Goal: Information Seeking & Learning: Learn about a topic

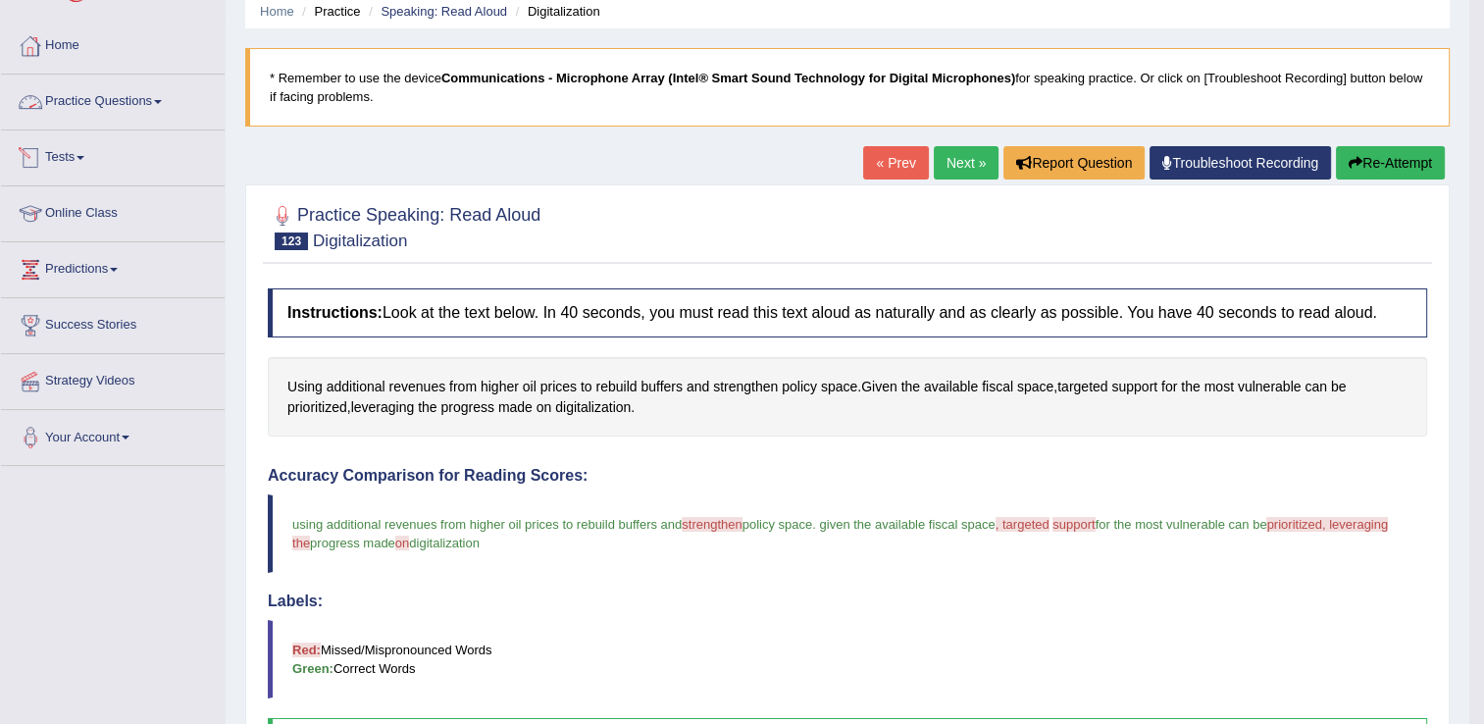
click at [138, 107] on link "Practice Questions" at bounding box center [113, 99] width 224 height 49
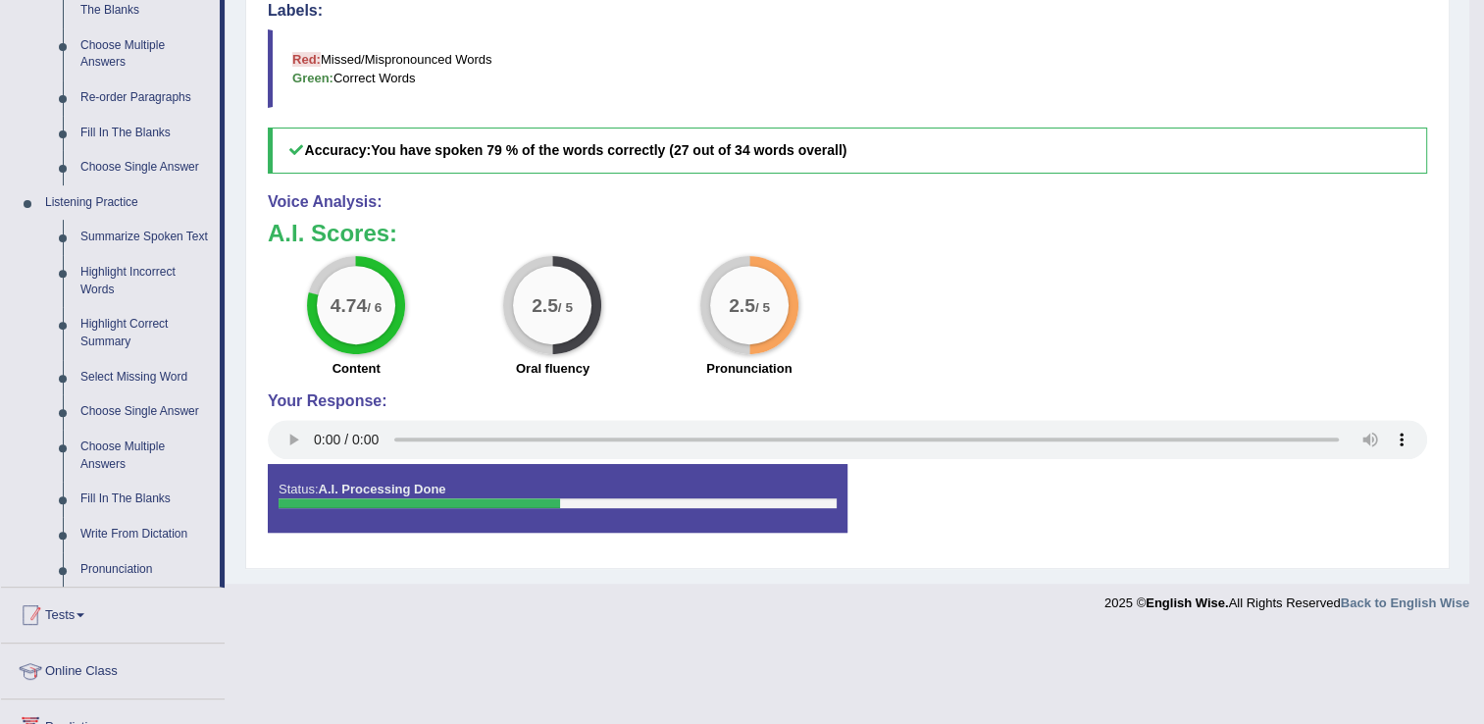
scroll to position [706, 0]
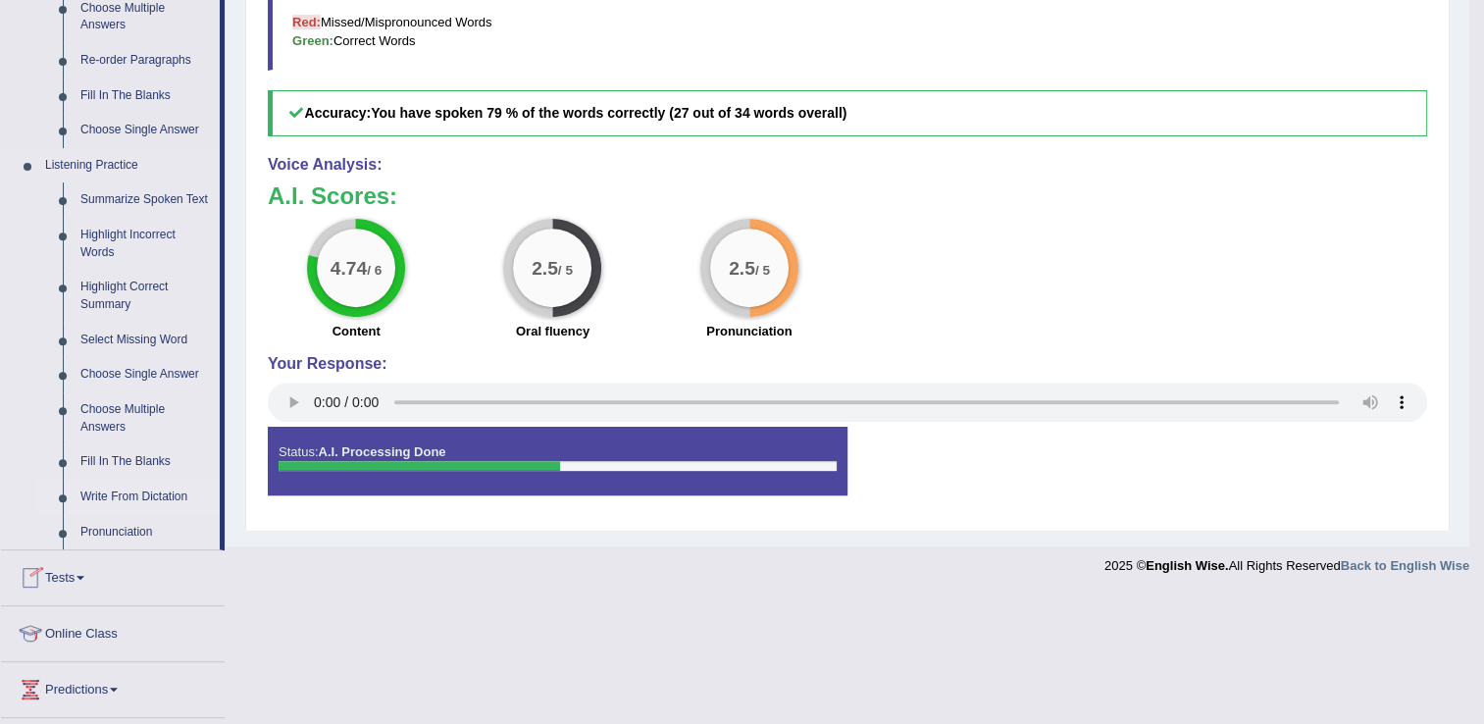
drag, startPoint x: 68, startPoint y: 614, endPoint x: 161, endPoint y: 496, distance: 150.1
click at [161, 496] on ul "Speaking Practice Read Aloud Repeat Sentence Describe Image Re-tell Lecture Ans…" at bounding box center [110, 26] width 219 height 1048
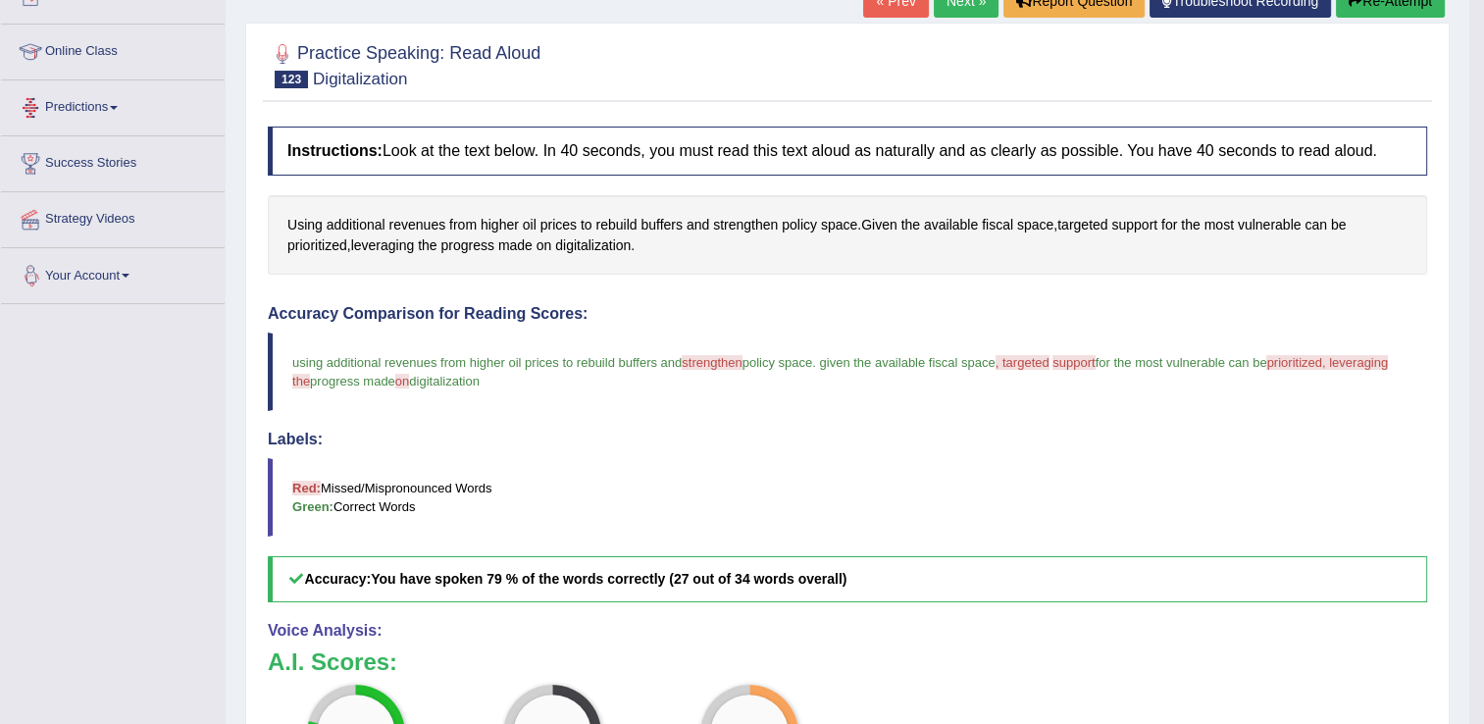
scroll to position [216, 0]
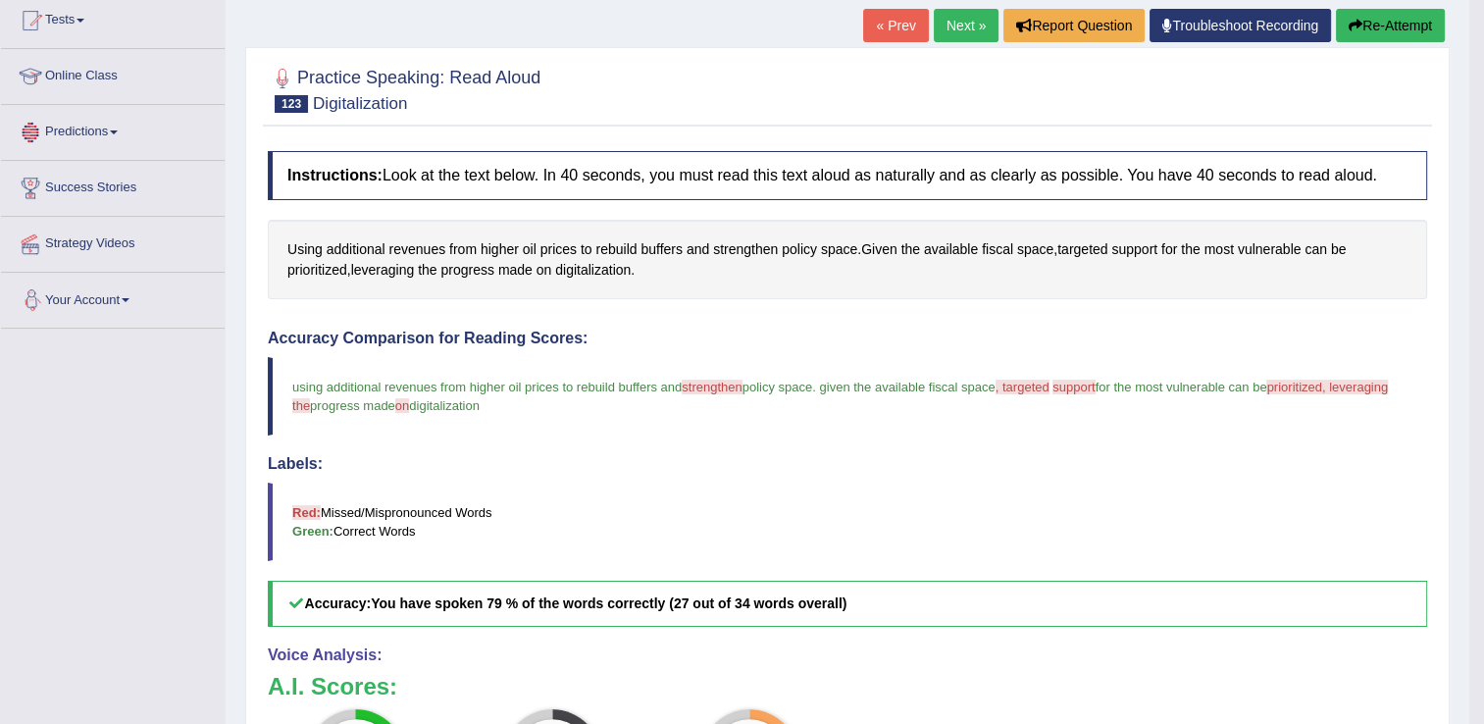
click at [161, 496] on div "Toggle navigation Home Practice Questions Speaking Practice Read Aloud Repeat S…" at bounding box center [734, 430] width 1469 height 1292
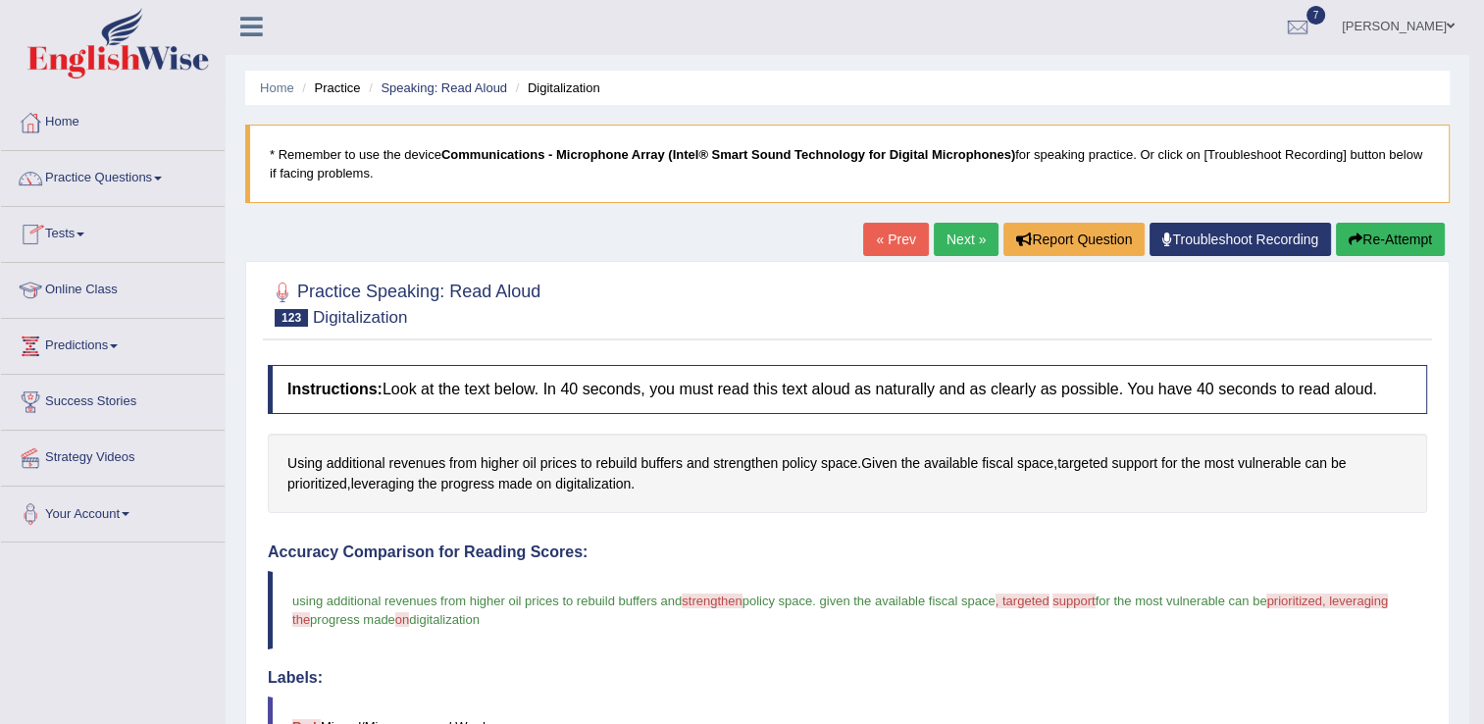
scroll to position [0, 0]
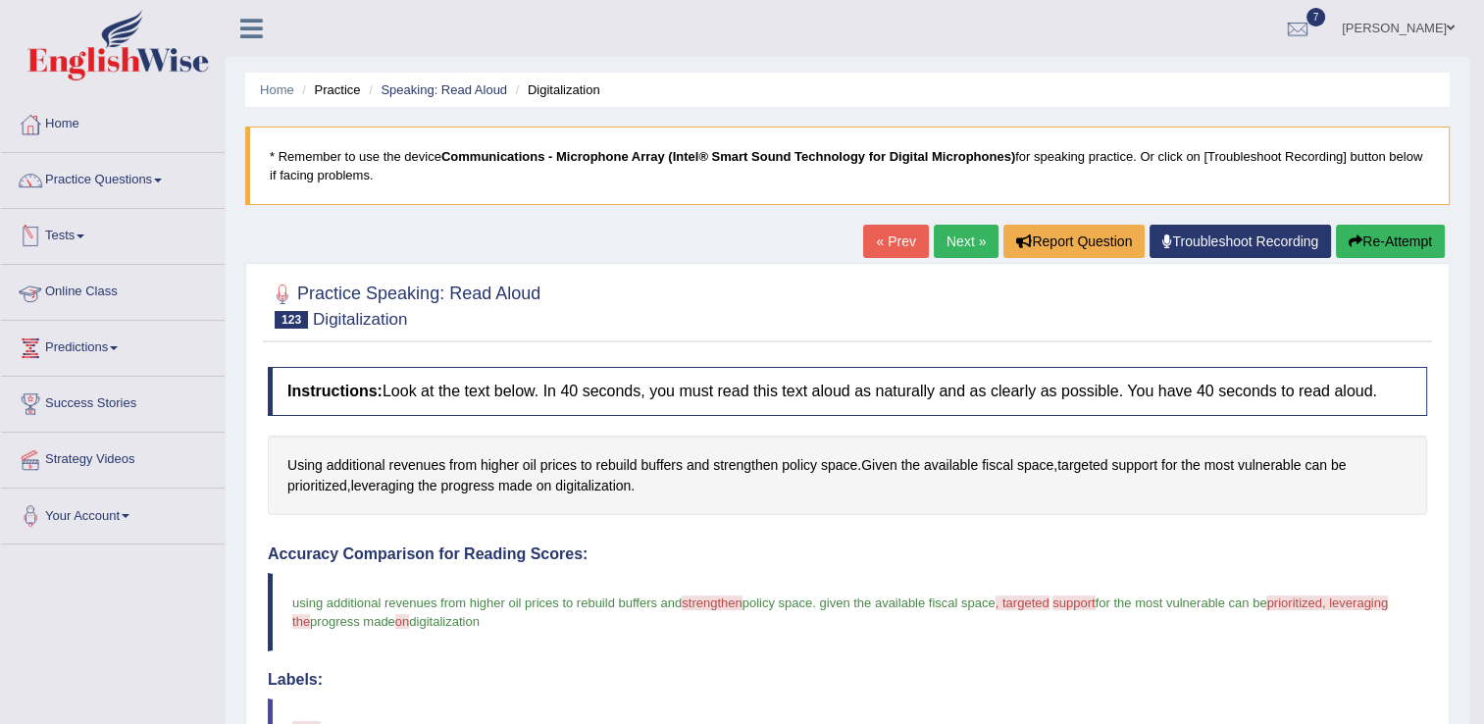
click at [183, 209] on link "Tests" at bounding box center [113, 233] width 224 height 49
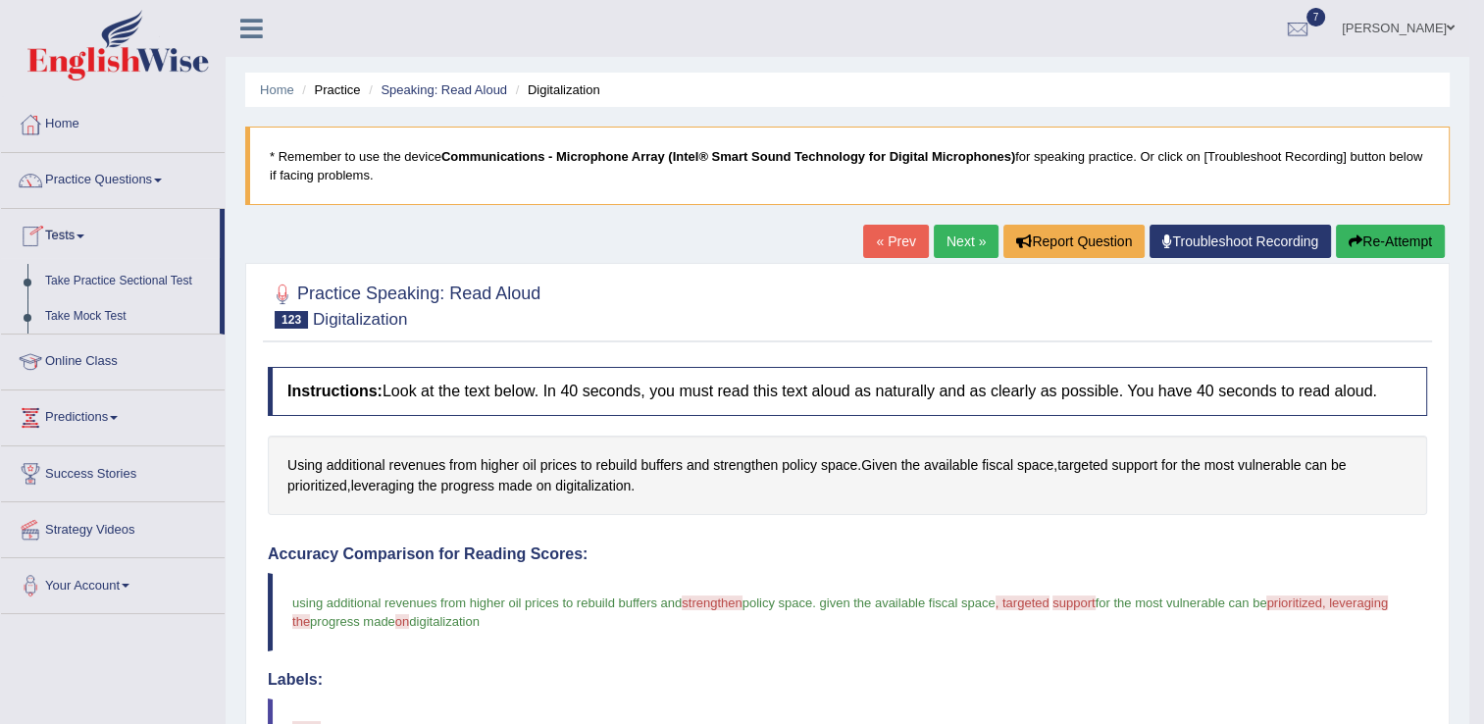
click at [183, 209] on link "Tests" at bounding box center [110, 233] width 219 height 49
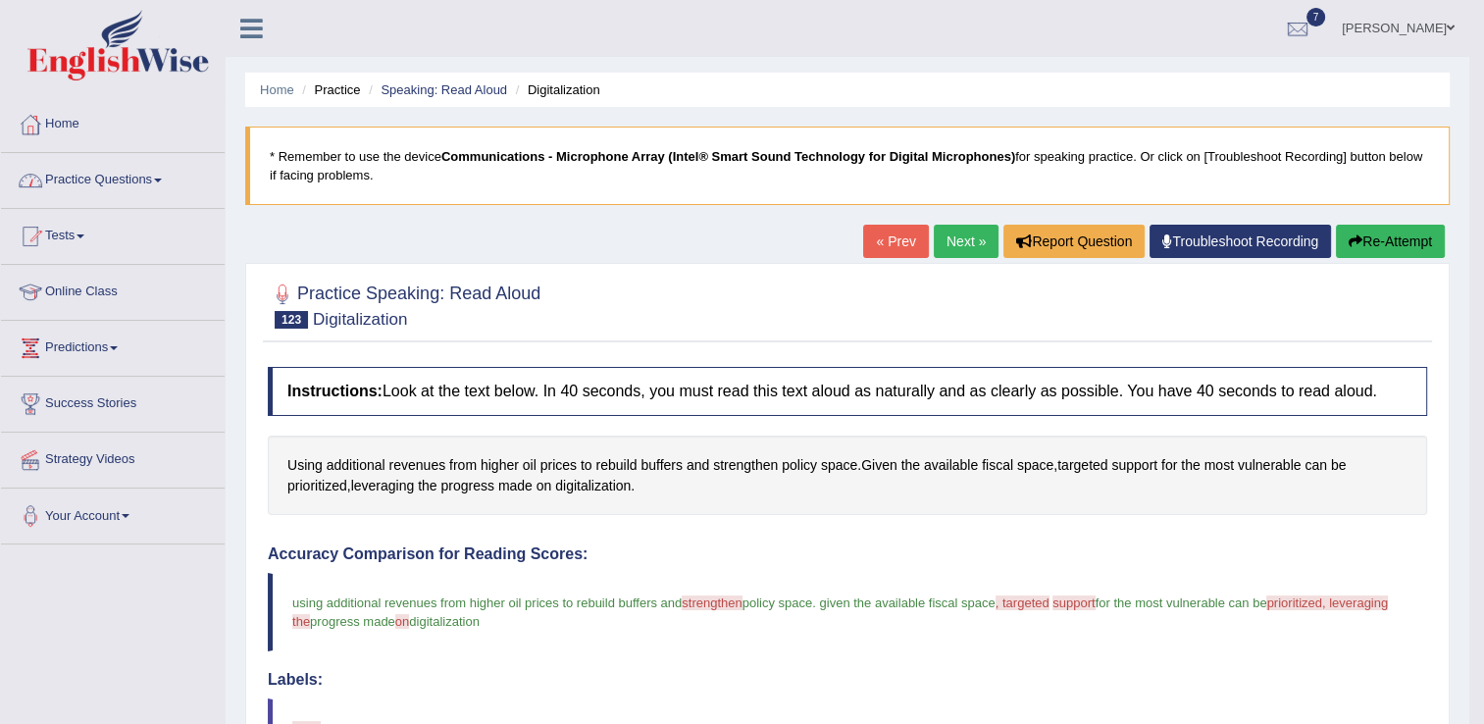
click at [143, 179] on link "Practice Questions" at bounding box center [113, 177] width 224 height 49
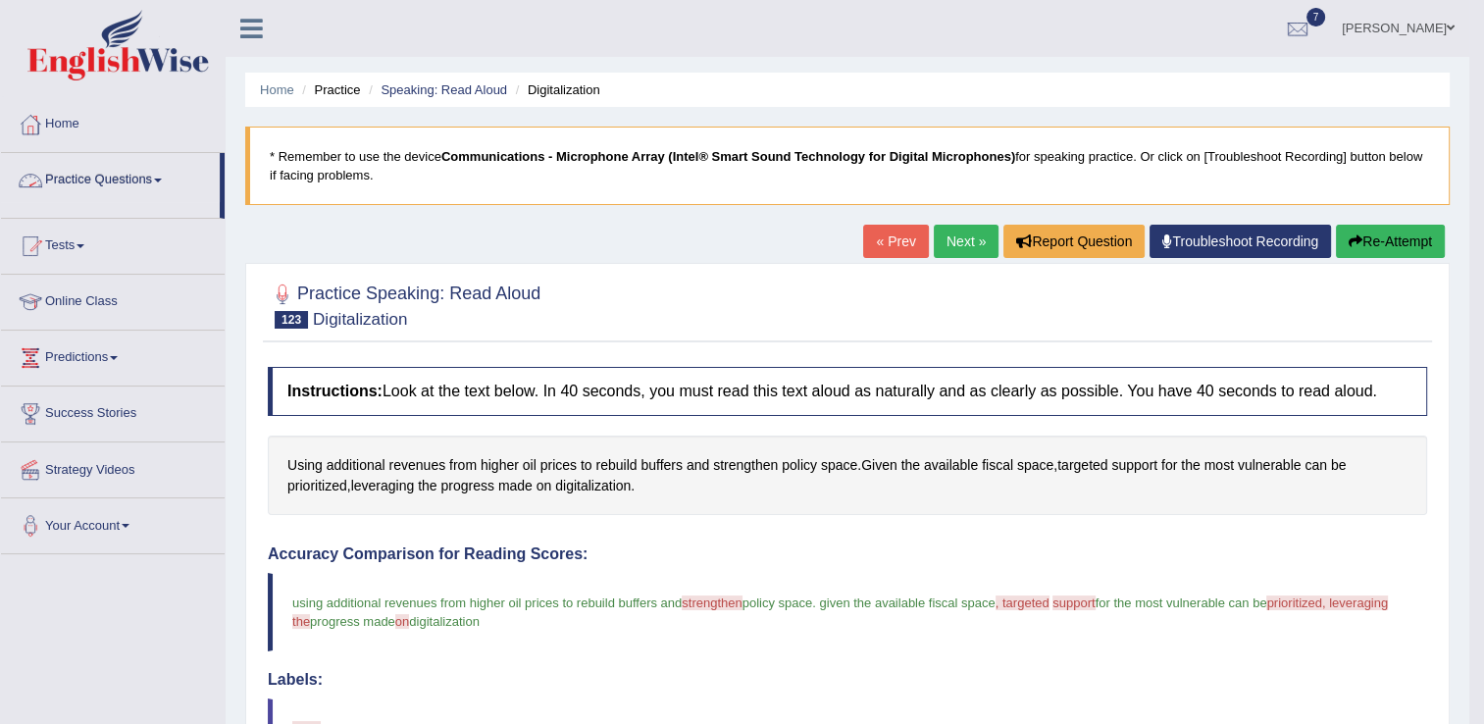
click at [143, 179] on link "Practice Questions" at bounding box center [110, 177] width 219 height 49
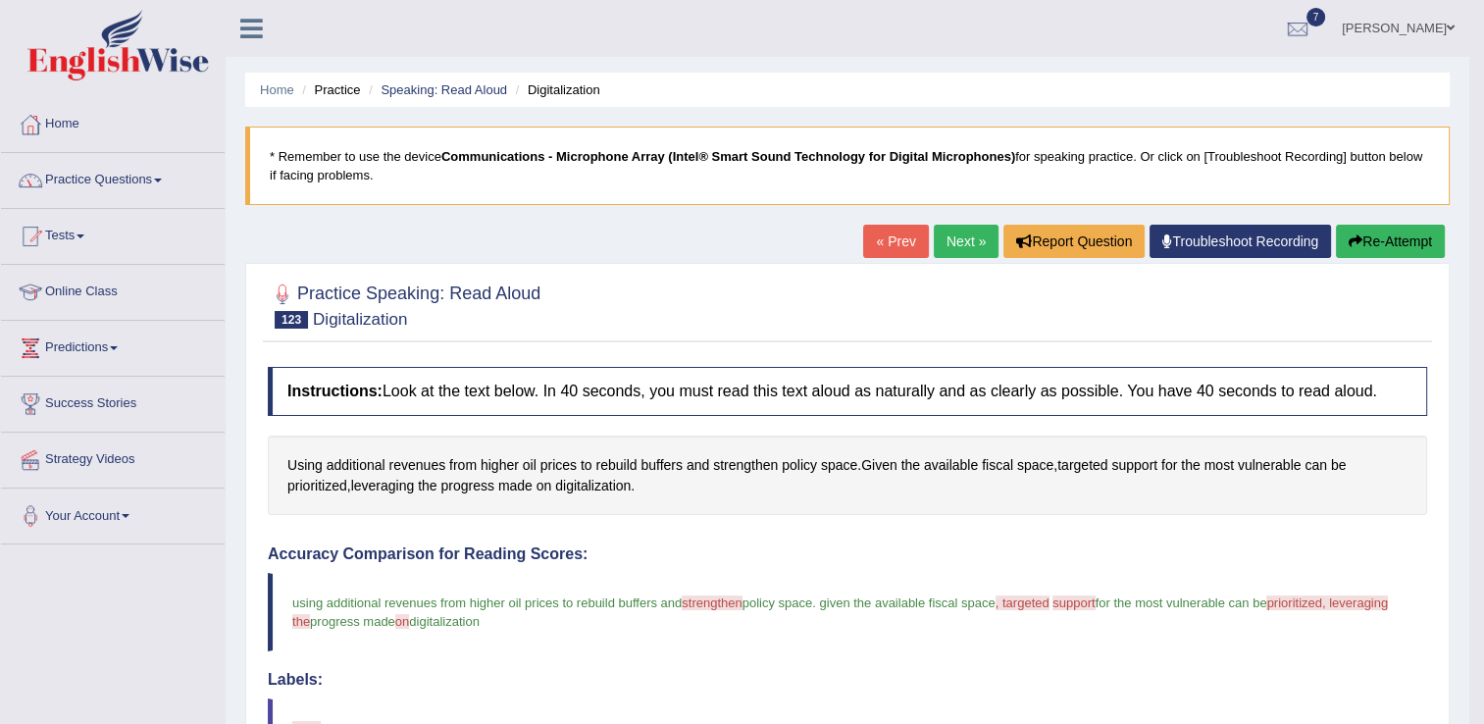
click at [143, 179] on link "Practice Questions" at bounding box center [113, 177] width 224 height 49
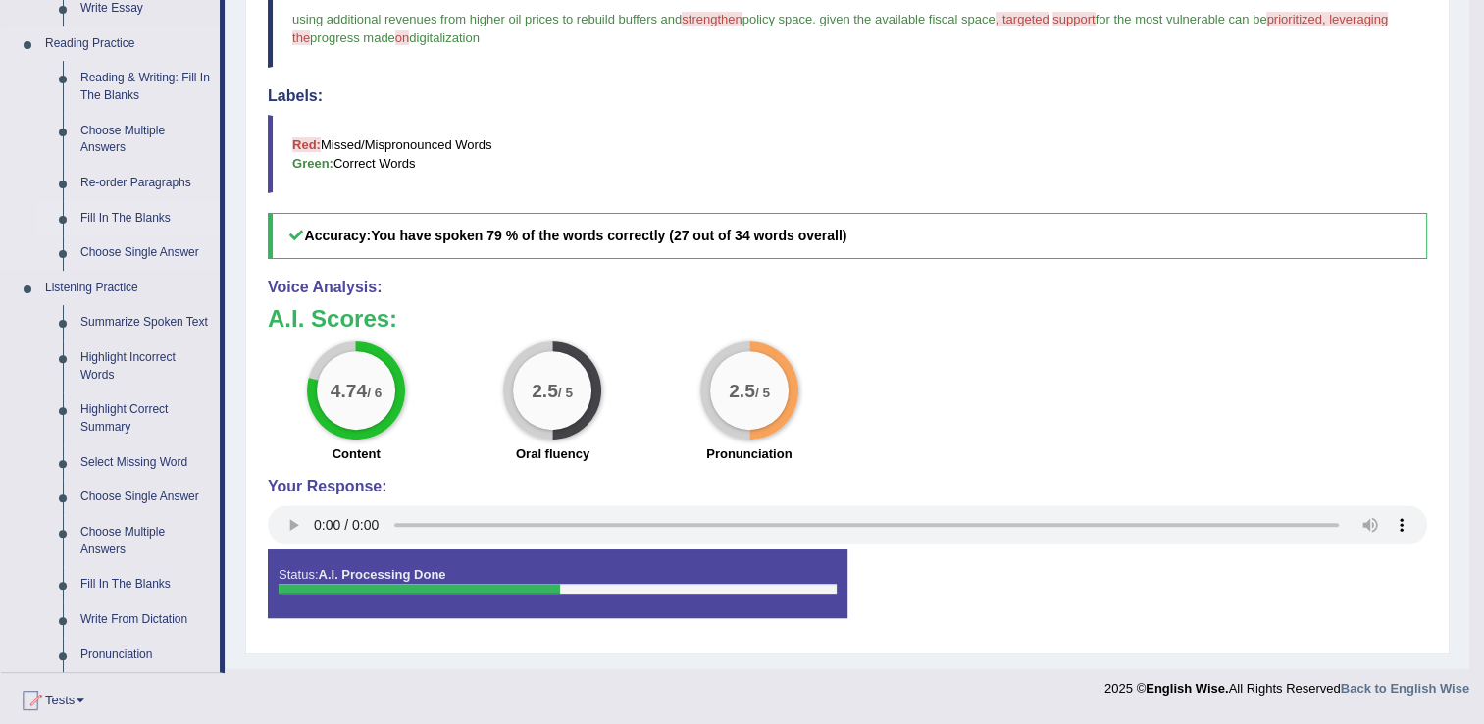
scroll to position [589, 0]
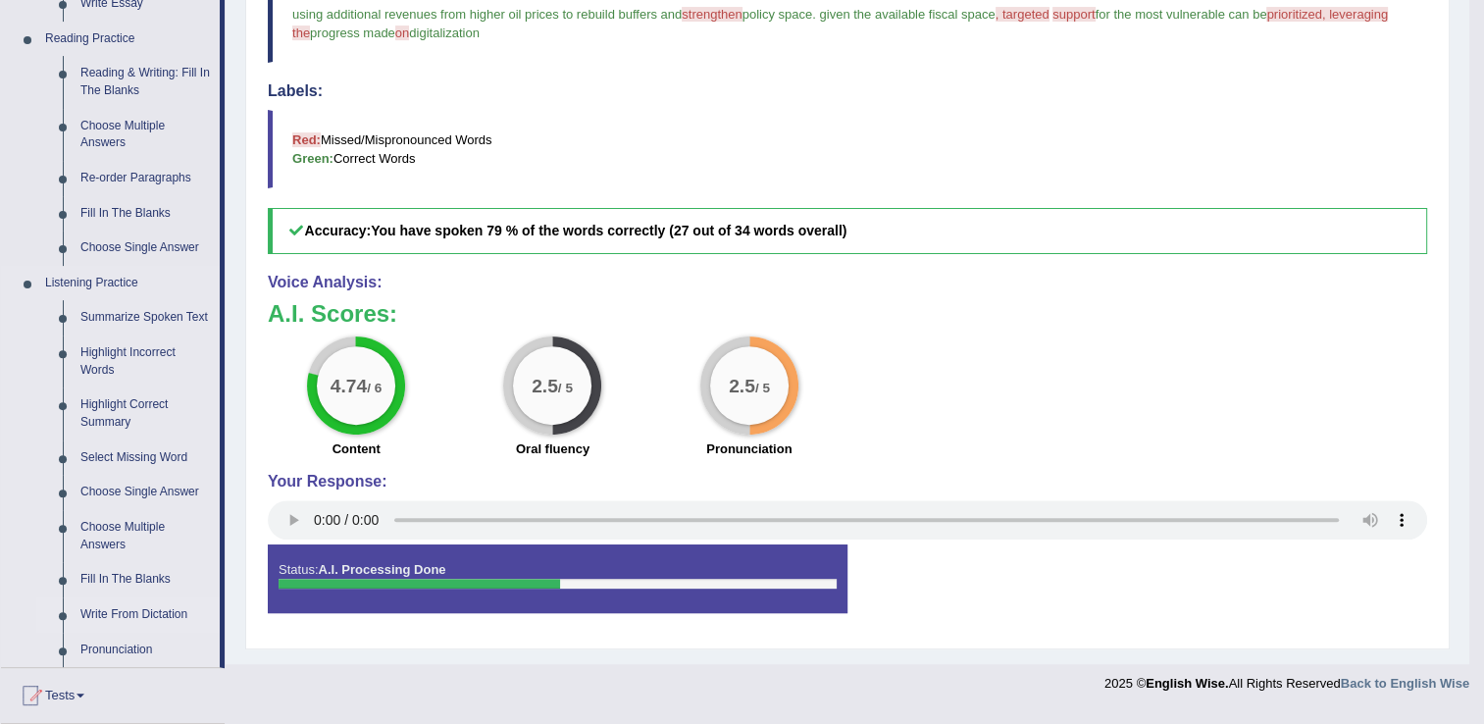
click at [167, 624] on link "Write From Dictation" at bounding box center [146, 614] width 148 height 35
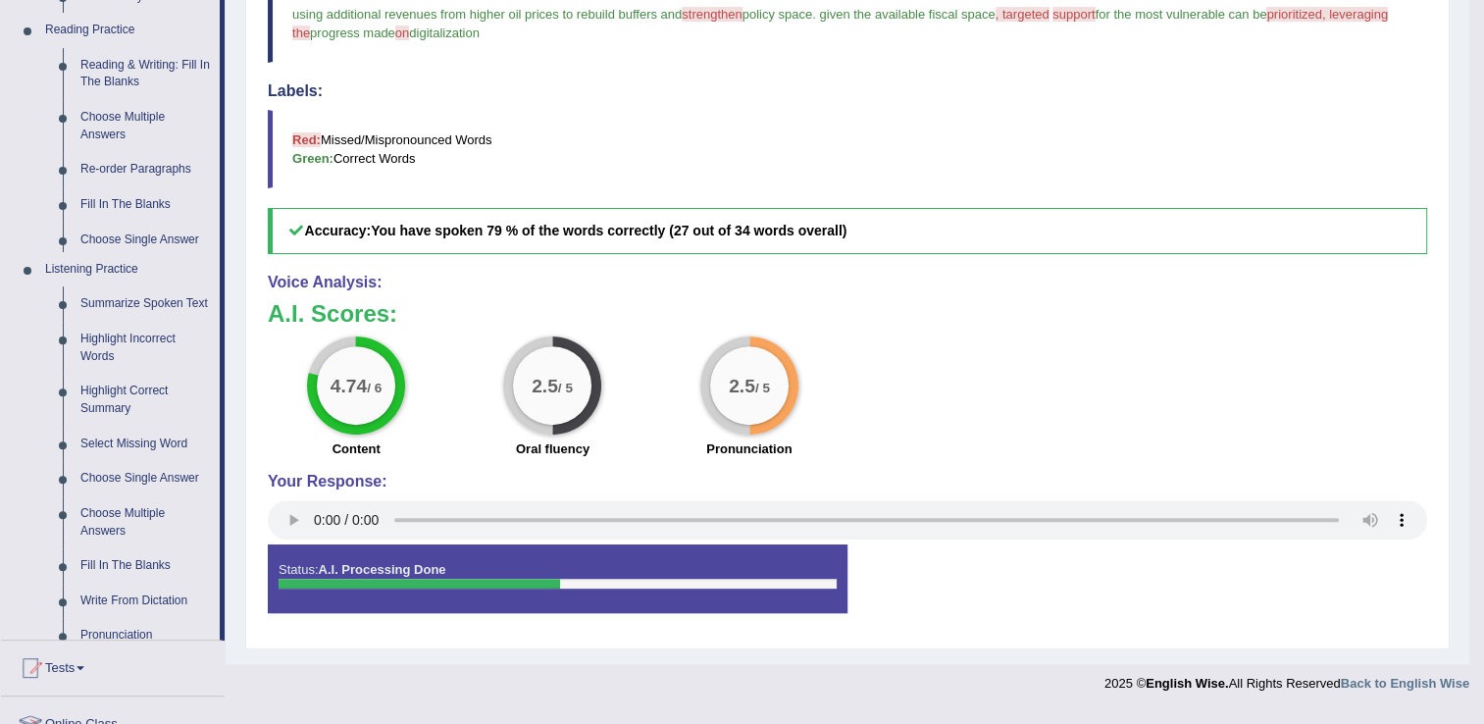
click at [167, 624] on div "Toggle navigation Home Practice Questions Speaking Practice Read Aloud Repeat S…" at bounding box center [734, 57] width 1469 height 1292
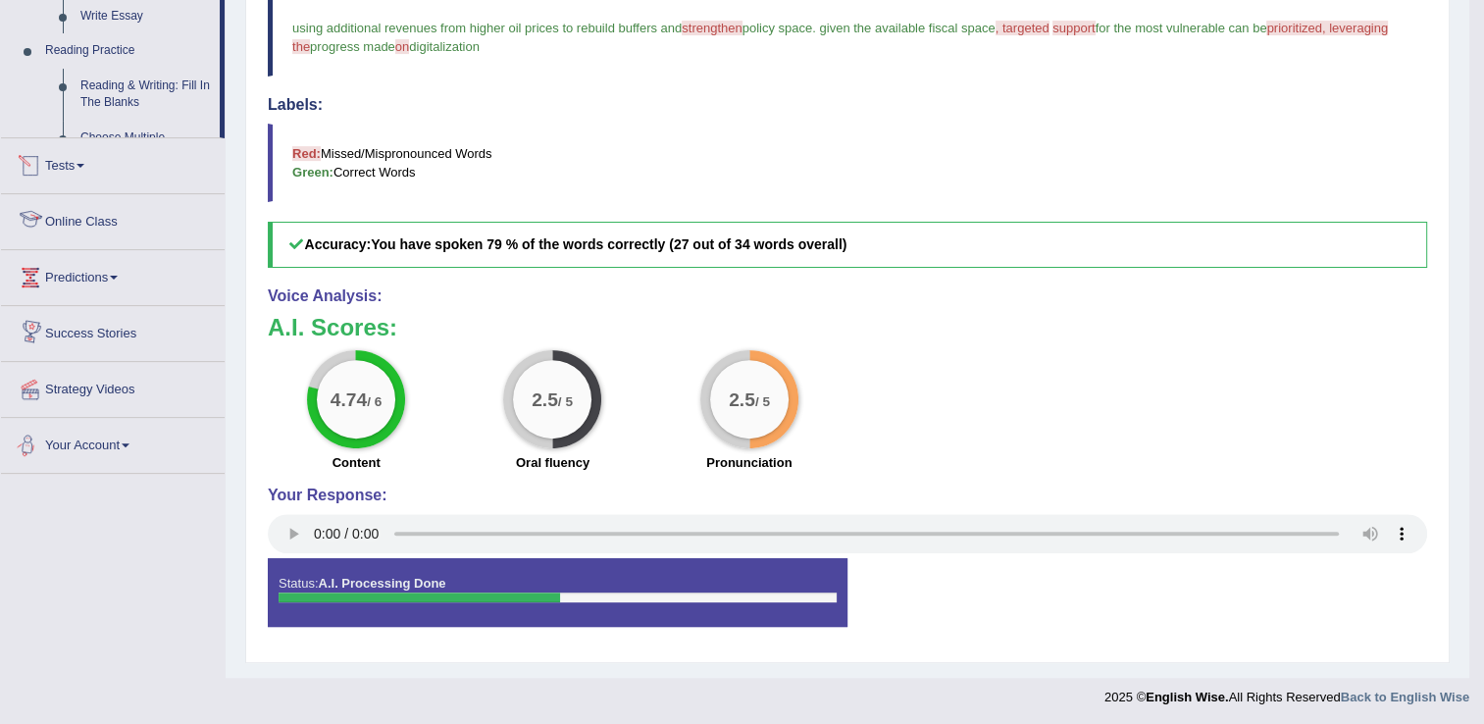
scroll to position [795, 0]
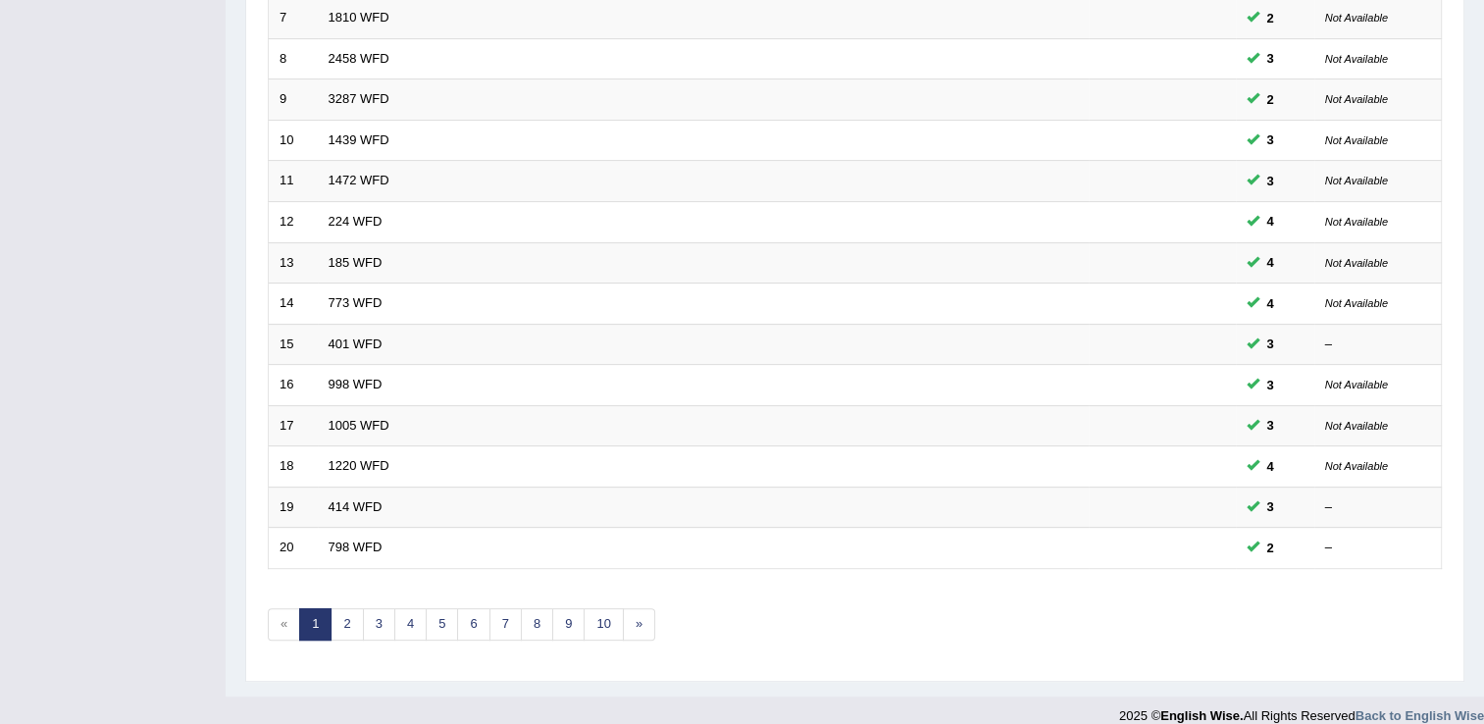
scroll to position [569, 0]
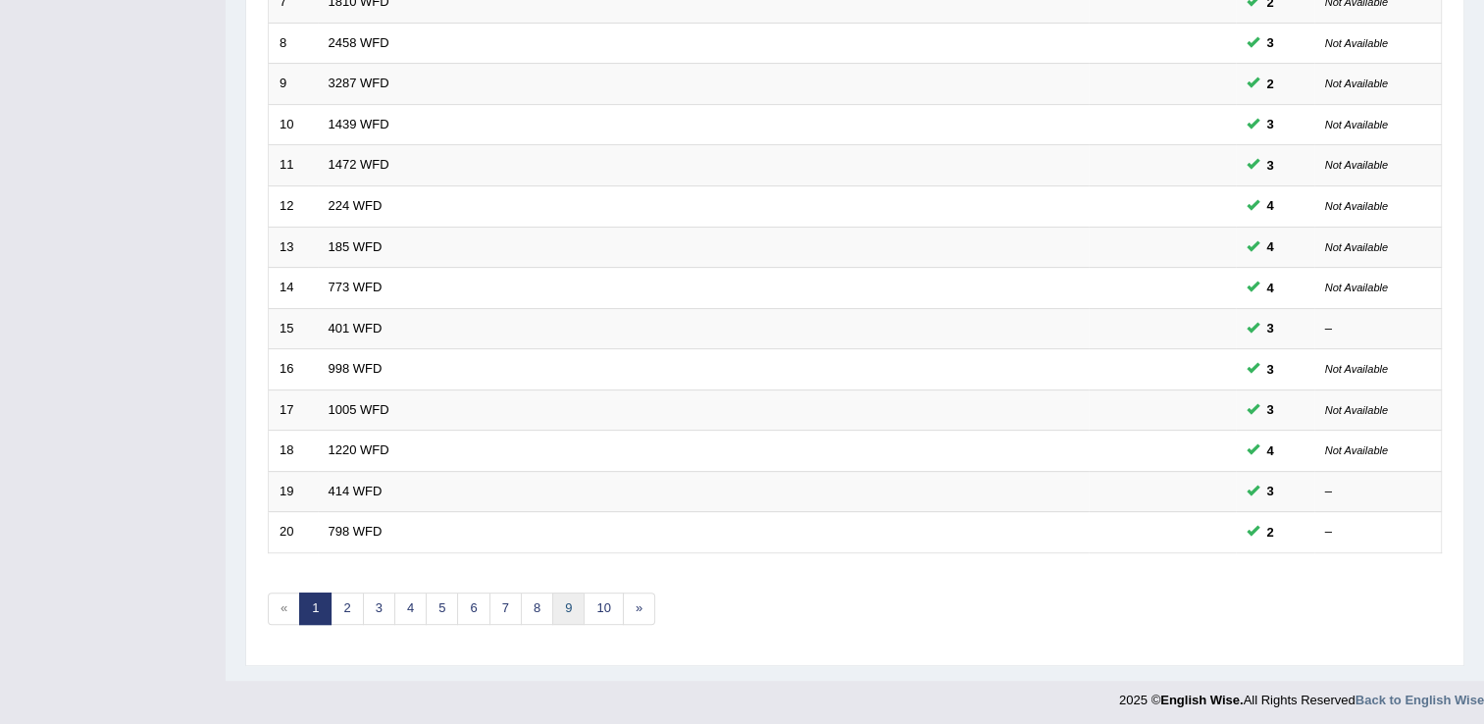
click at [573, 603] on link "9" at bounding box center [568, 608] width 32 height 32
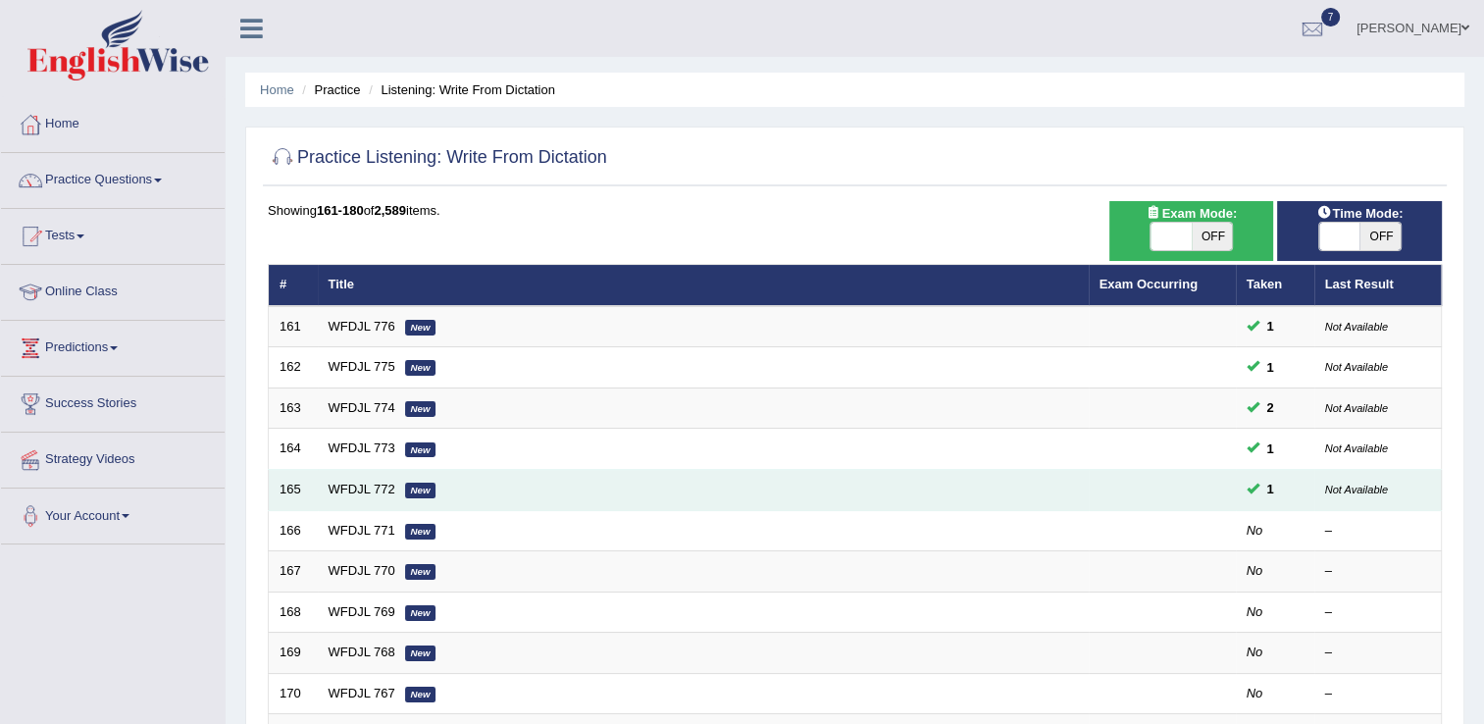
click at [320, 481] on td "WFDJL 772 New" at bounding box center [703, 490] width 771 height 41
drag, startPoint x: 320, startPoint y: 481, endPoint x: 283, endPoint y: 484, distance: 37.4
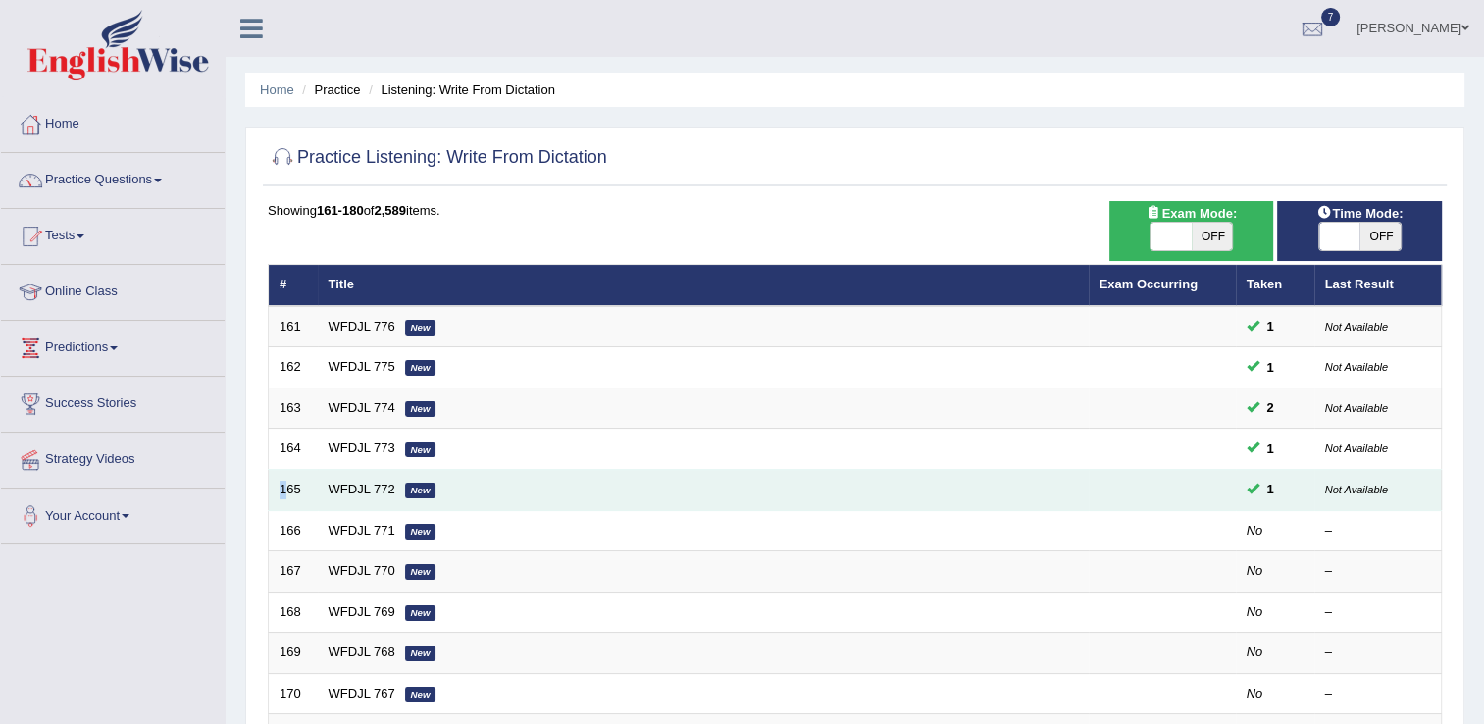
click at [283, 484] on td "165" at bounding box center [293, 490] width 49 height 41
drag, startPoint x: 283, startPoint y: 484, endPoint x: 433, endPoint y: 489, distance: 150.2
click at [433, 489] on td "WFDJL 772 New" at bounding box center [703, 490] width 771 height 41
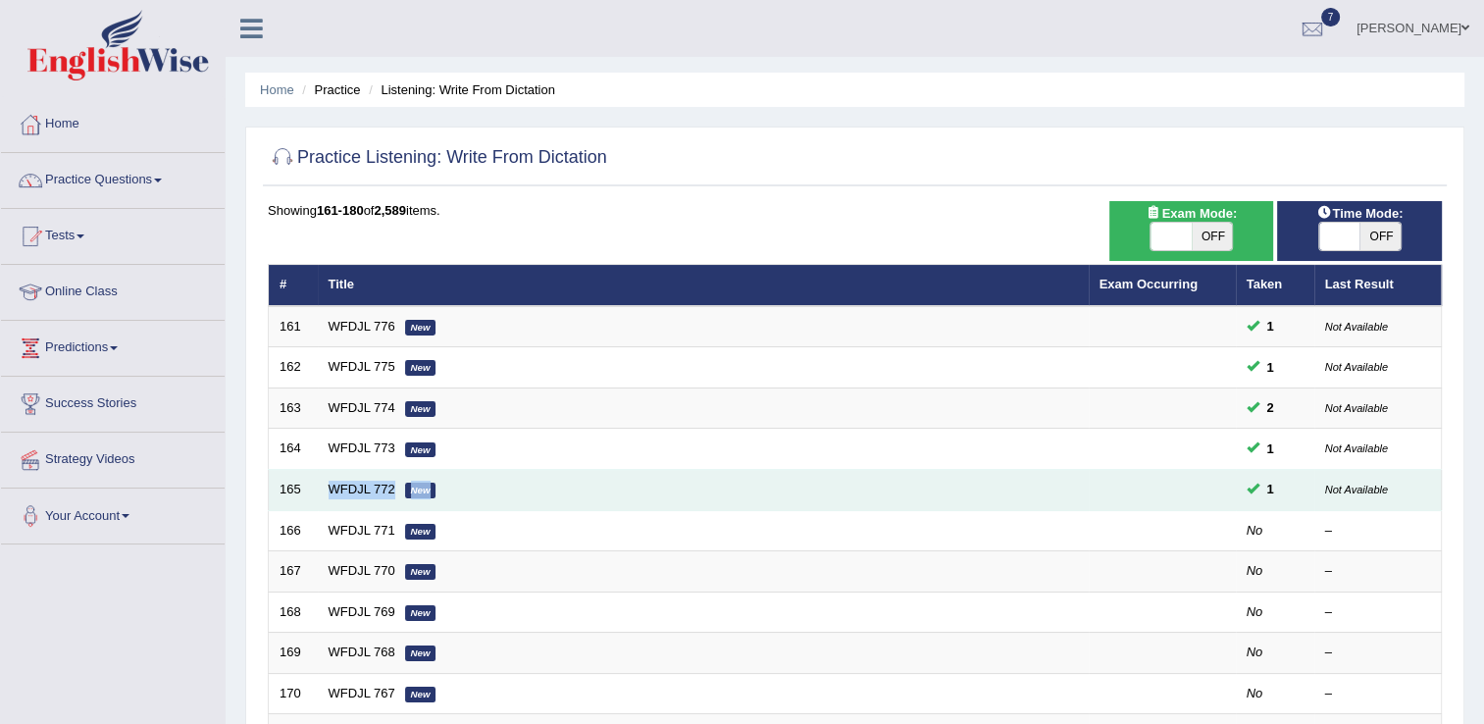
click at [433, 489] on td "WFDJL 772 New" at bounding box center [703, 490] width 771 height 41
drag, startPoint x: 433, startPoint y: 489, endPoint x: 342, endPoint y: 488, distance: 90.2
click at [342, 488] on link "WFDJL 772" at bounding box center [362, 489] width 67 height 15
drag, startPoint x: 342, startPoint y: 488, endPoint x: 309, endPoint y: 480, distance: 34.5
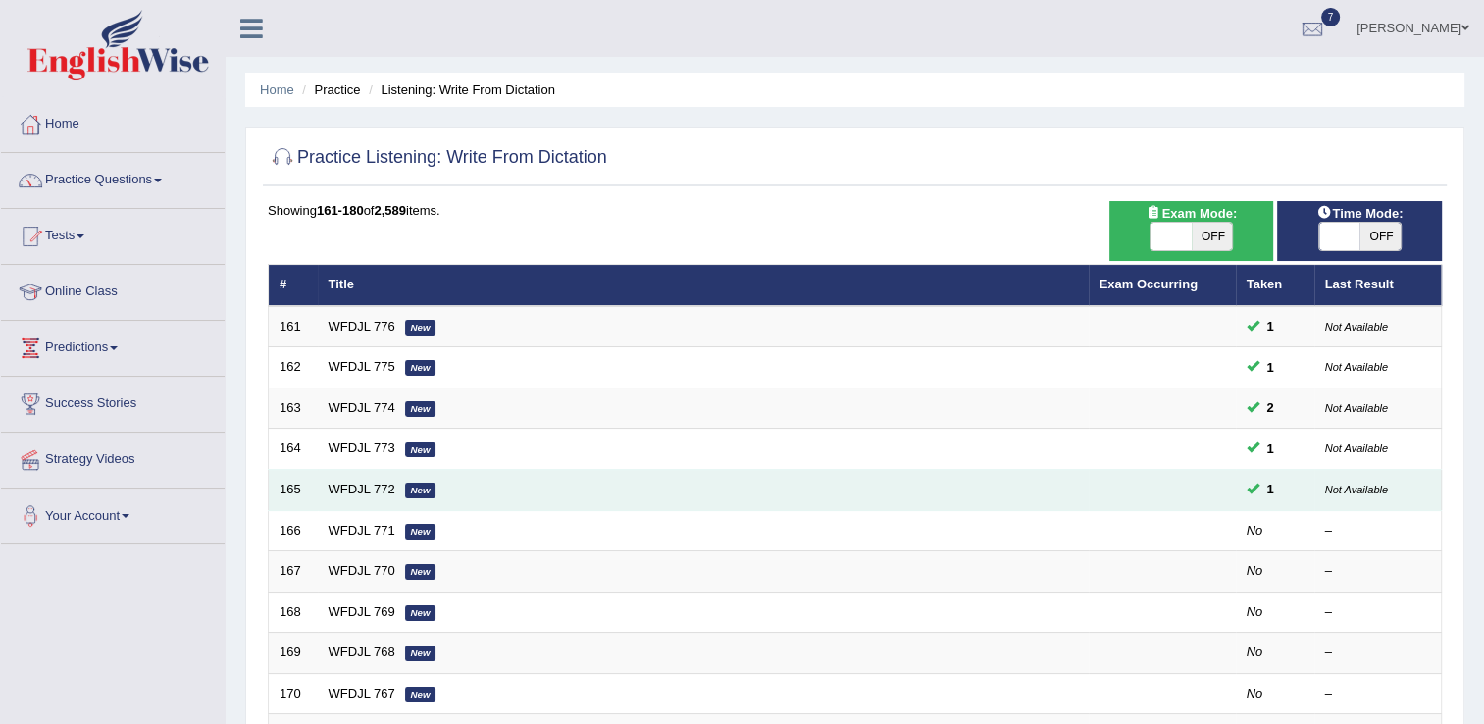
click at [309, 480] on td "165" at bounding box center [293, 490] width 49 height 41
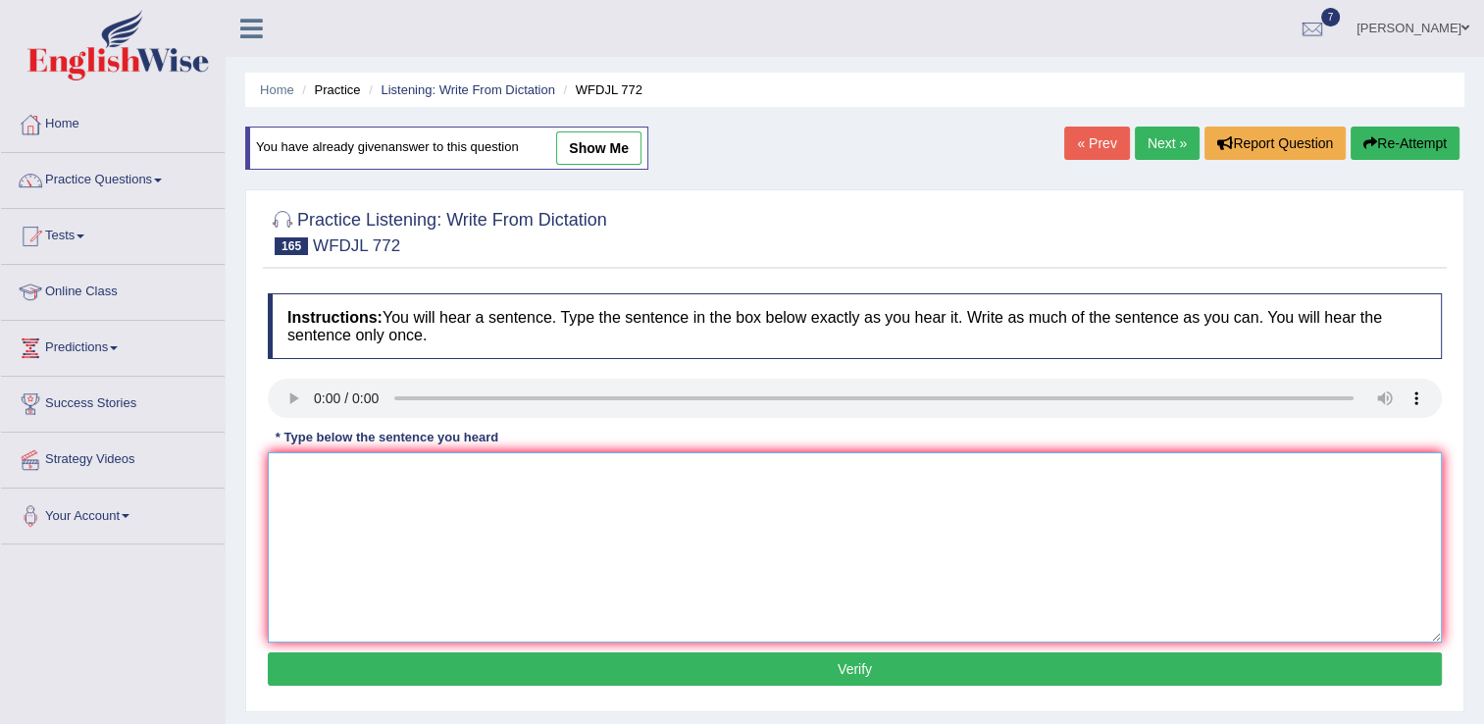
click at [310, 462] on textarea at bounding box center [855, 547] width 1174 height 190
click at [483, 475] on textarea "The university has website usally sources avilable" at bounding box center [855, 547] width 1174 height 190
click at [634, 466] on textarea "The university has website usally addition sources avilable" at bounding box center [855, 547] width 1174 height 190
type textarea "The university has website usally addition sources avilable."
click at [848, 664] on button "Verify" at bounding box center [855, 668] width 1174 height 33
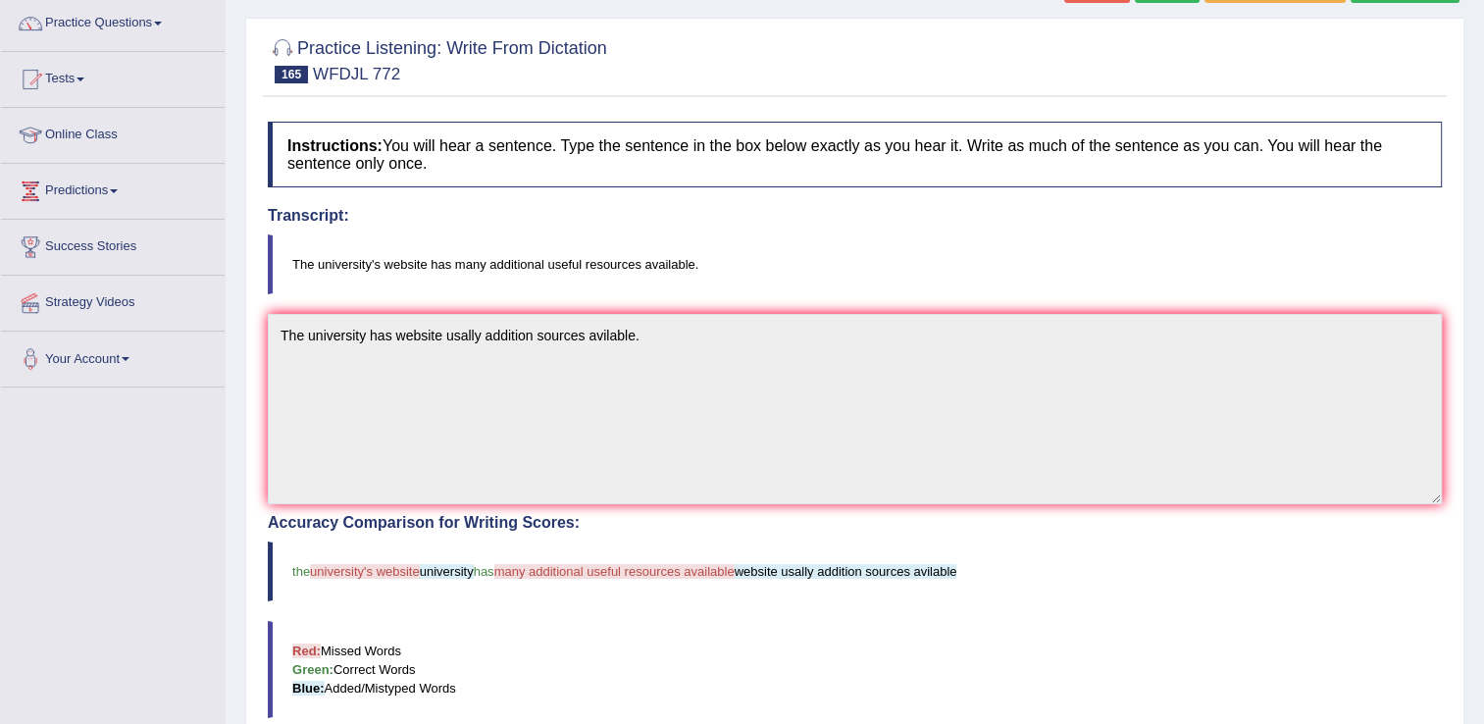
scroll to position [118, 0]
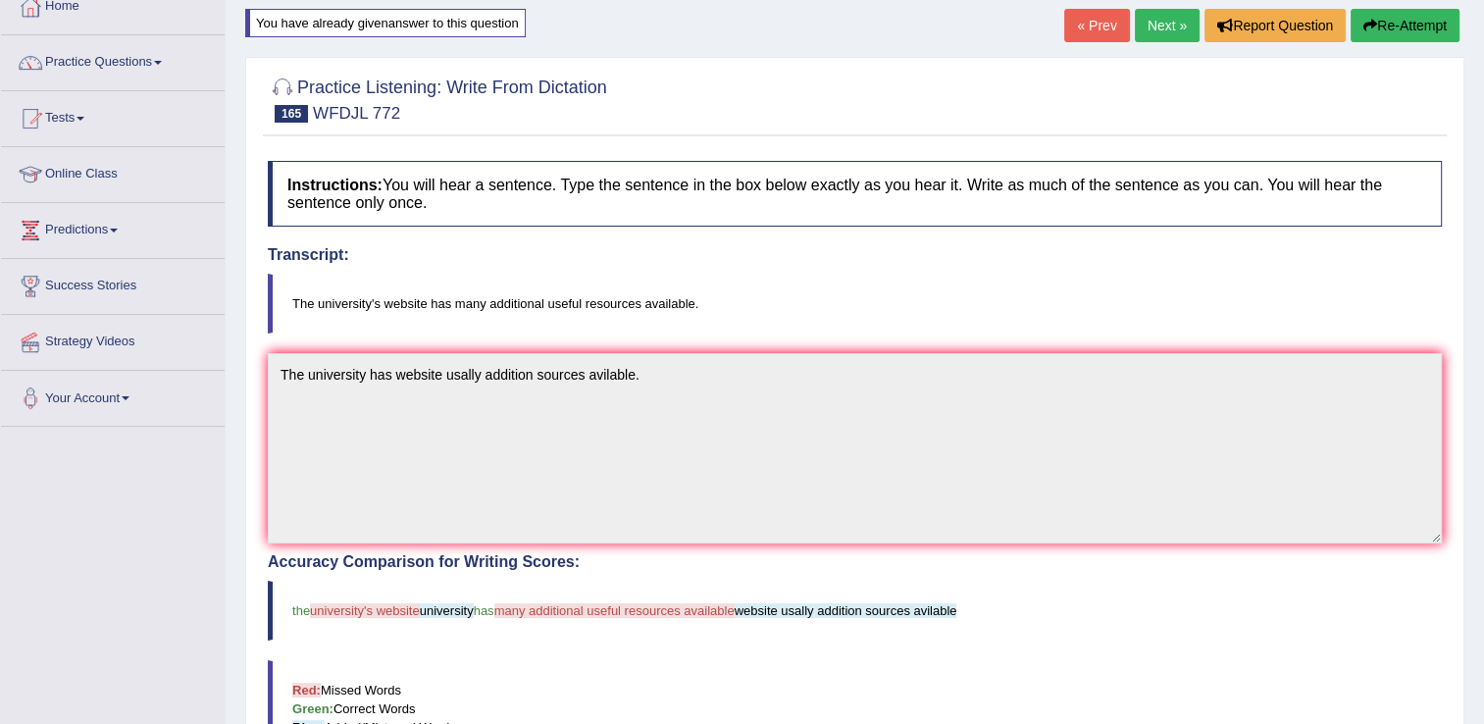
click at [1157, 24] on link "Next »" at bounding box center [1167, 25] width 65 height 33
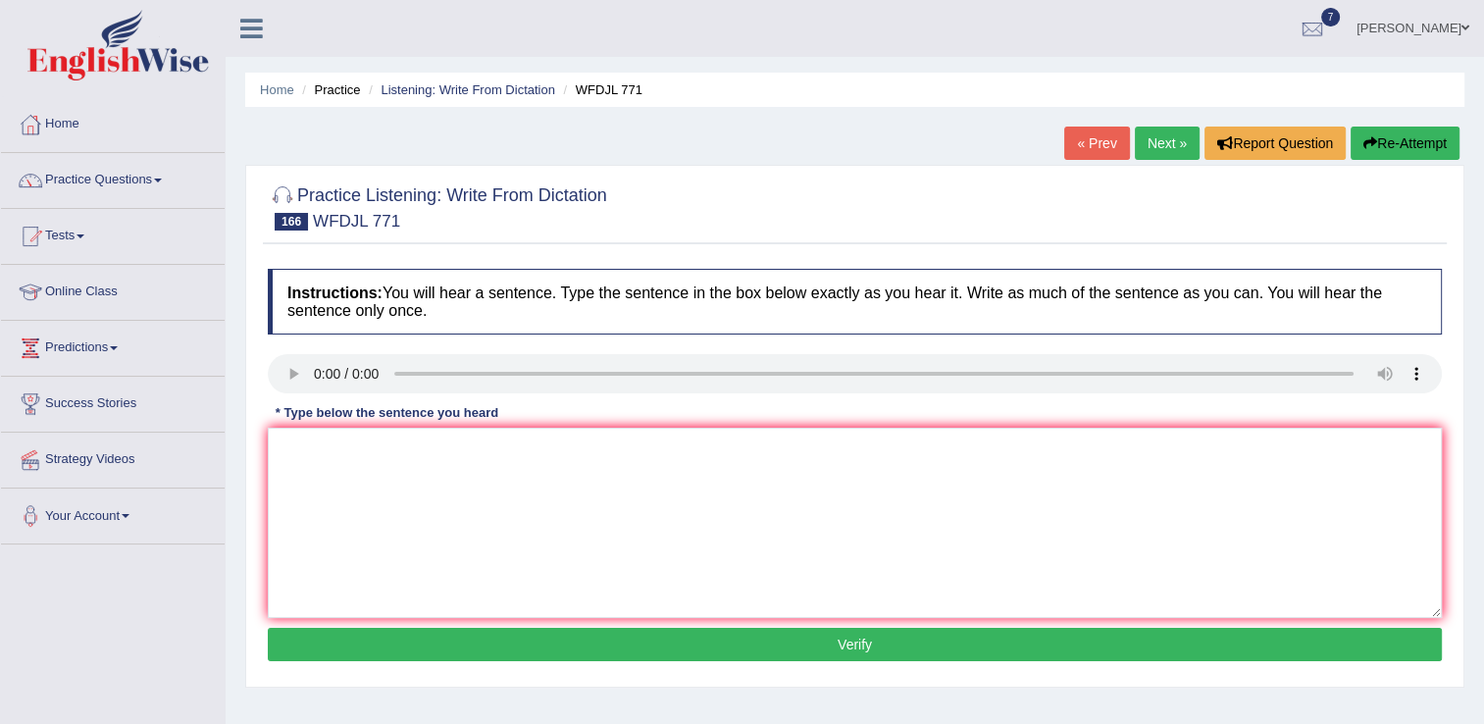
click at [1089, 150] on link "« Prev" at bounding box center [1096, 143] width 65 height 33
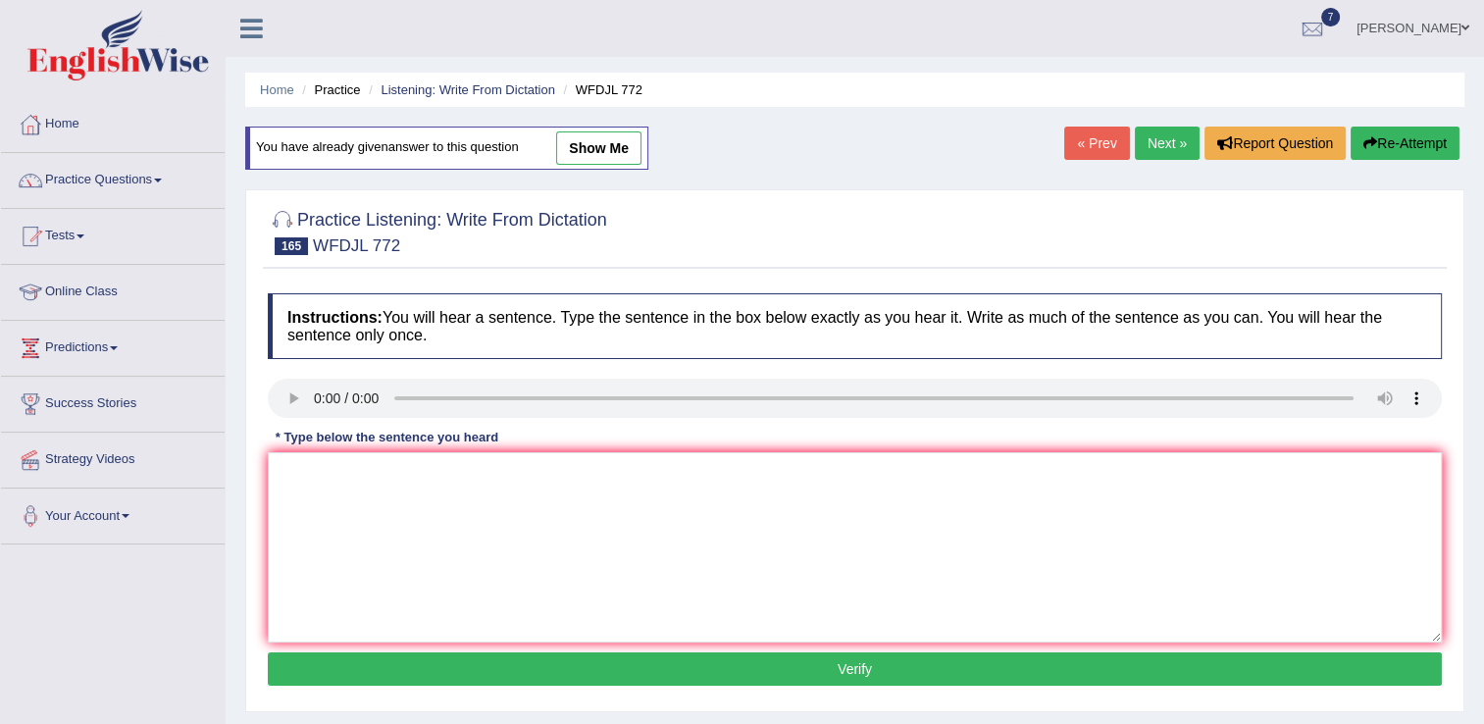
click at [1161, 151] on link "Next »" at bounding box center [1167, 143] width 65 height 33
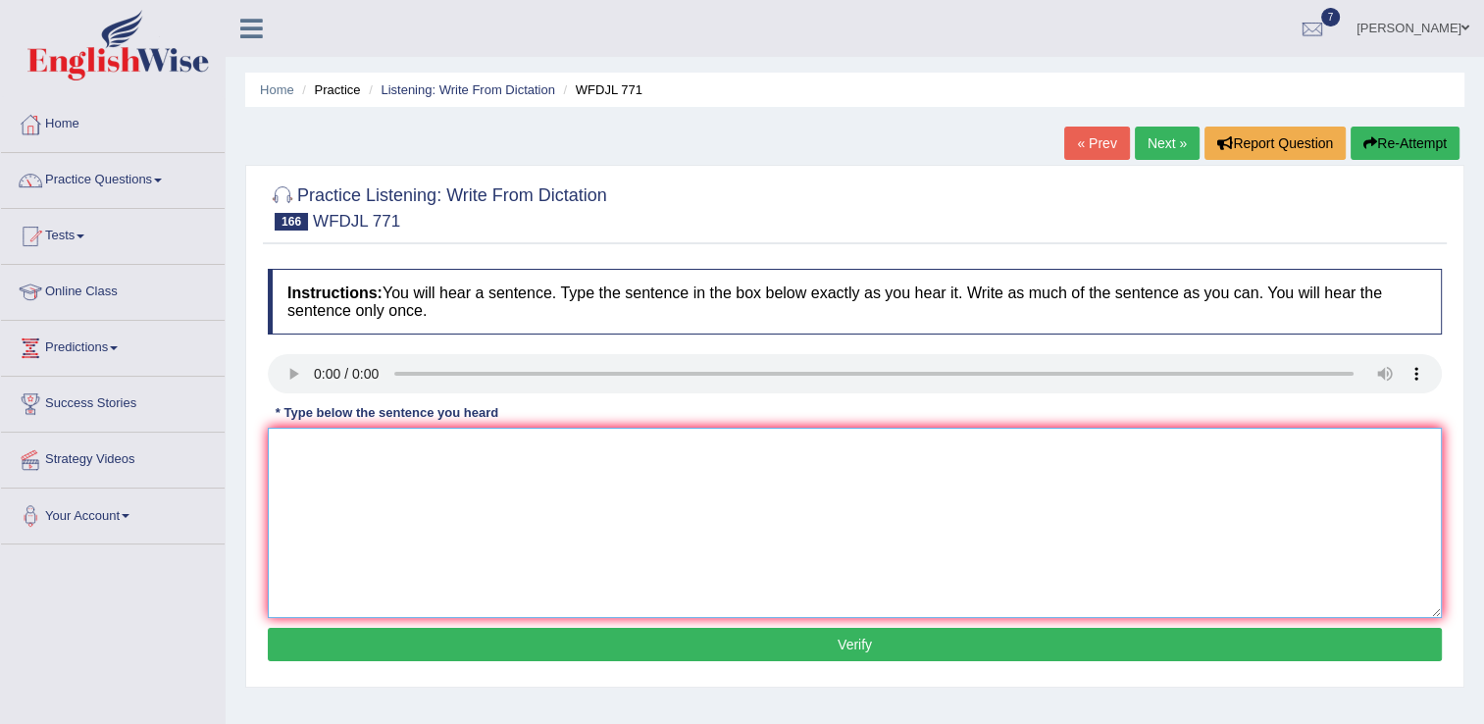
click at [340, 455] on textarea at bounding box center [855, 523] width 1174 height 190
type textarea "Digital system have simply borrowing book assible today."
click at [831, 649] on button "Verify" at bounding box center [855, 644] width 1174 height 33
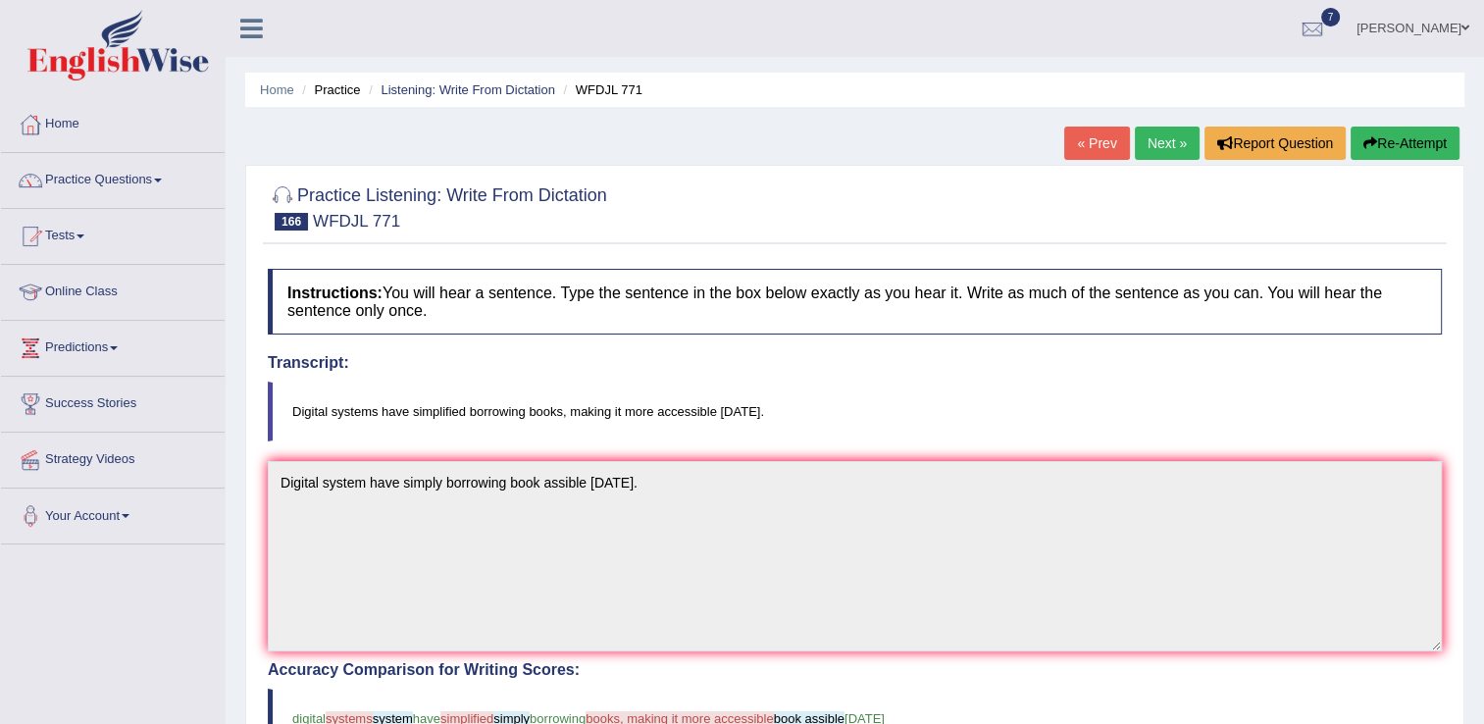
click at [1386, 145] on button "Re-Attempt" at bounding box center [1405, 143] width 109 height 33
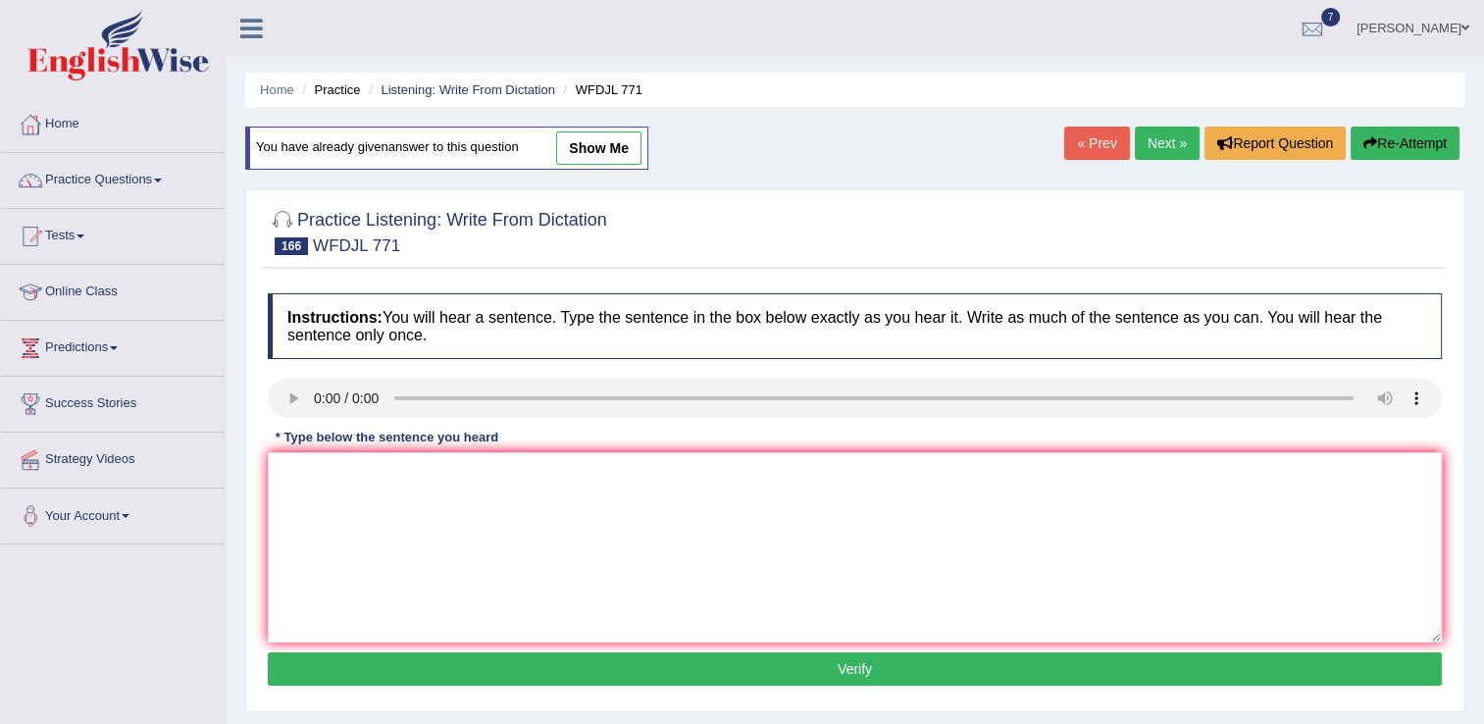
click at [1173, 142] on link "Next »" at bounding box center [1167, 143] width 65 height 33
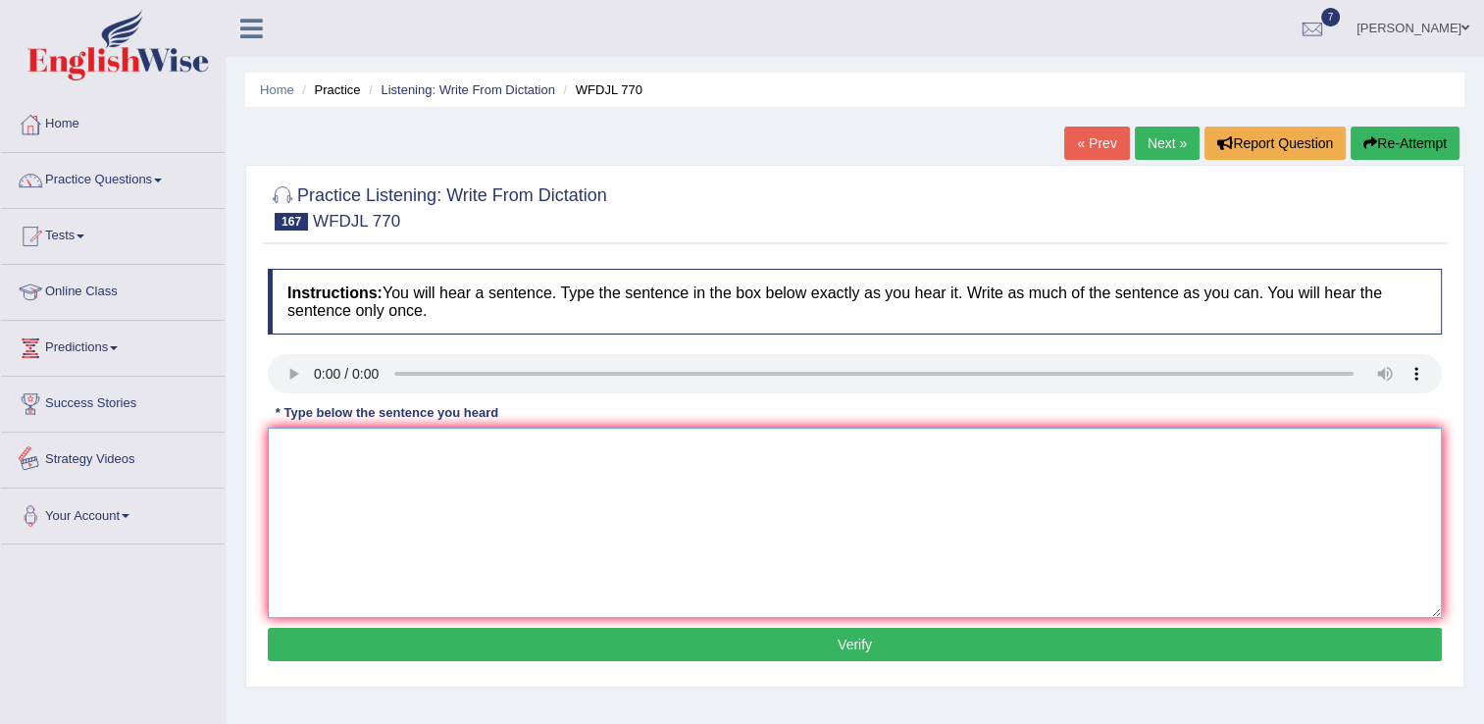
click at [303, 483] on textarea at bounding box center [855, 523] width 1174 height 190
type textarea "We discuss culture or action significantly."
click at [848, 647] on button "Verify" at bounding box center [855, 644] width 1174 height 33
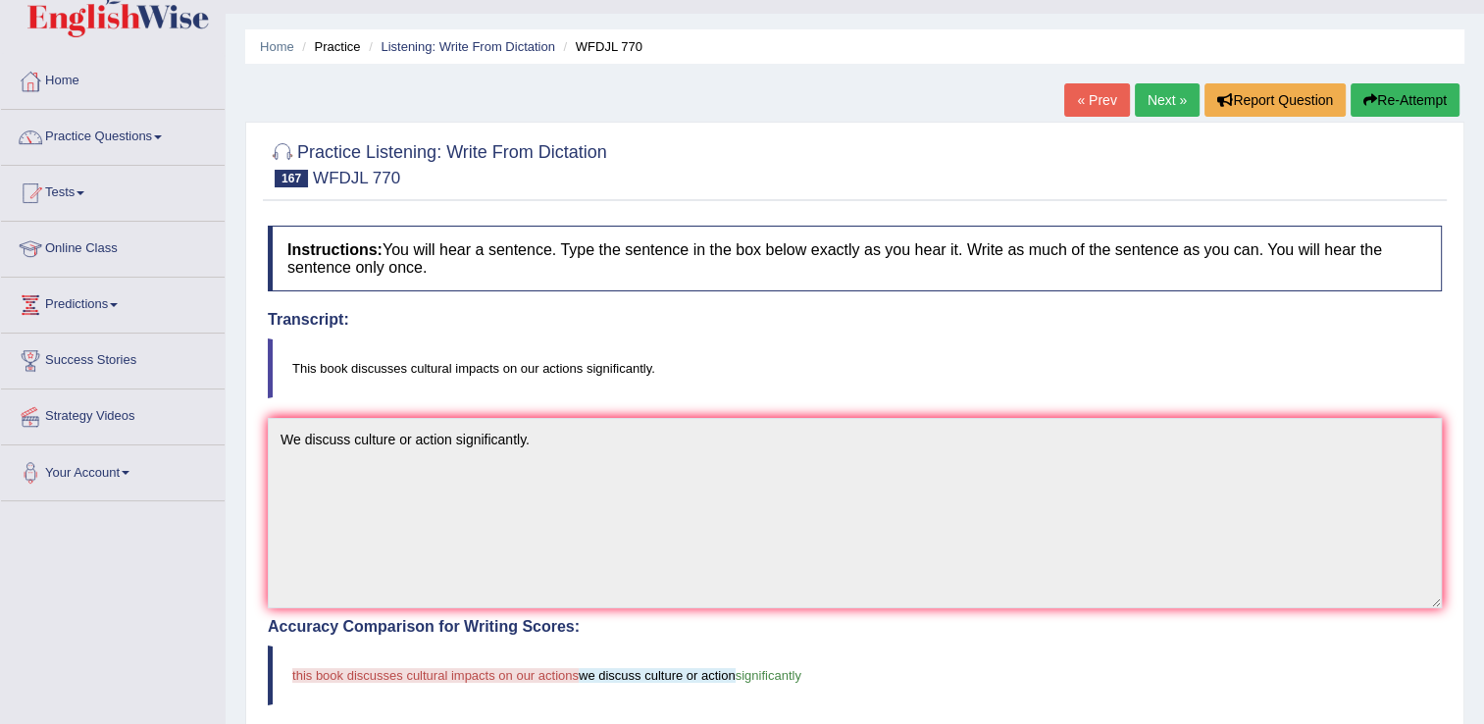
scroll to position [39, 0]
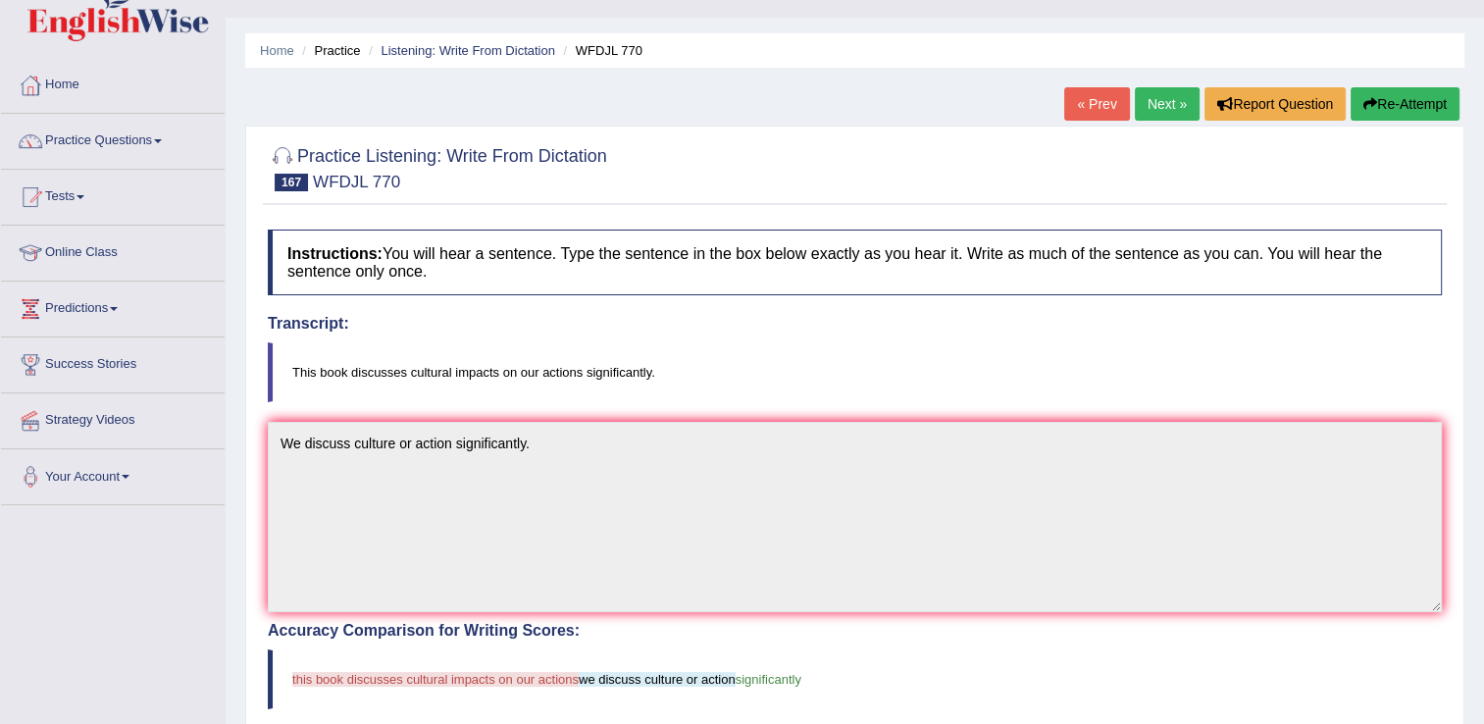
click at [1408, 96] on button "Re-Attempt" at bounding box center [1405, 103] width 109 height 33
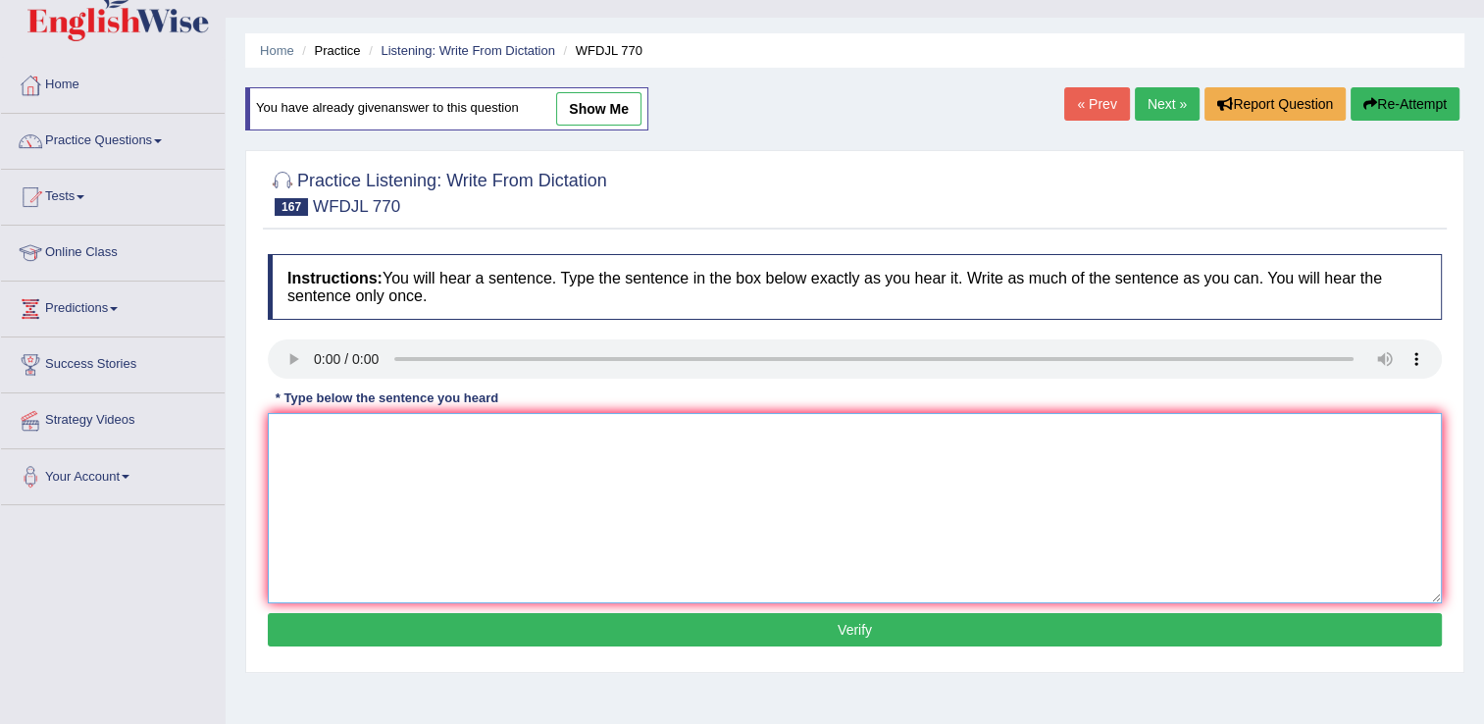
click at [292, 463] on textarea at bounding box center [855, 508] width 1174 height 190
type textarea "This book discuss culture or actions singnificantly."
click at [820, 631] on button "Verify" at bounding box center [855, 629] width 1174 height 33
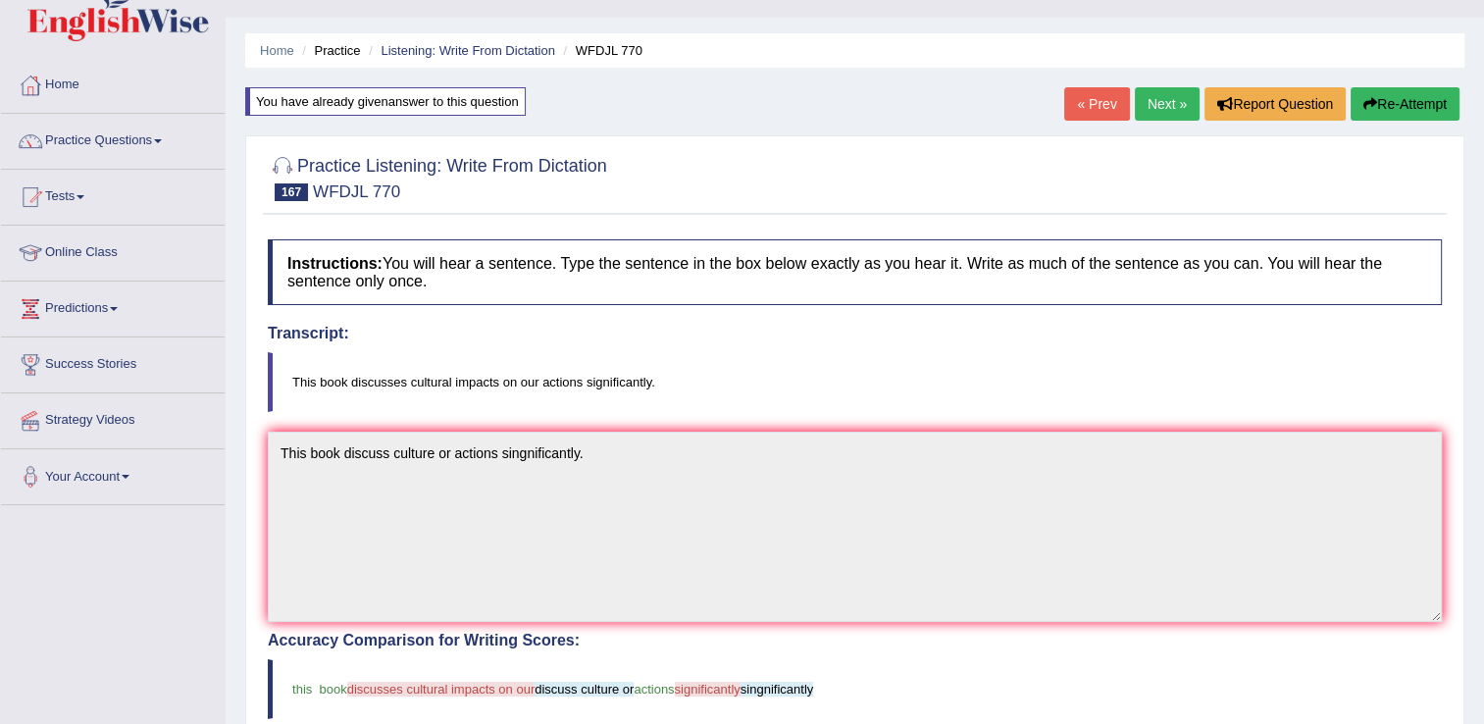
click at [406, 384] on blockquote "This book discusses cultural impacts on our actions significantly." at bounding box center [855, 382] width 1174 height 60
click at [1158, 104] on link "Next »" at bounding box center [1167, 103] width 65 height 33
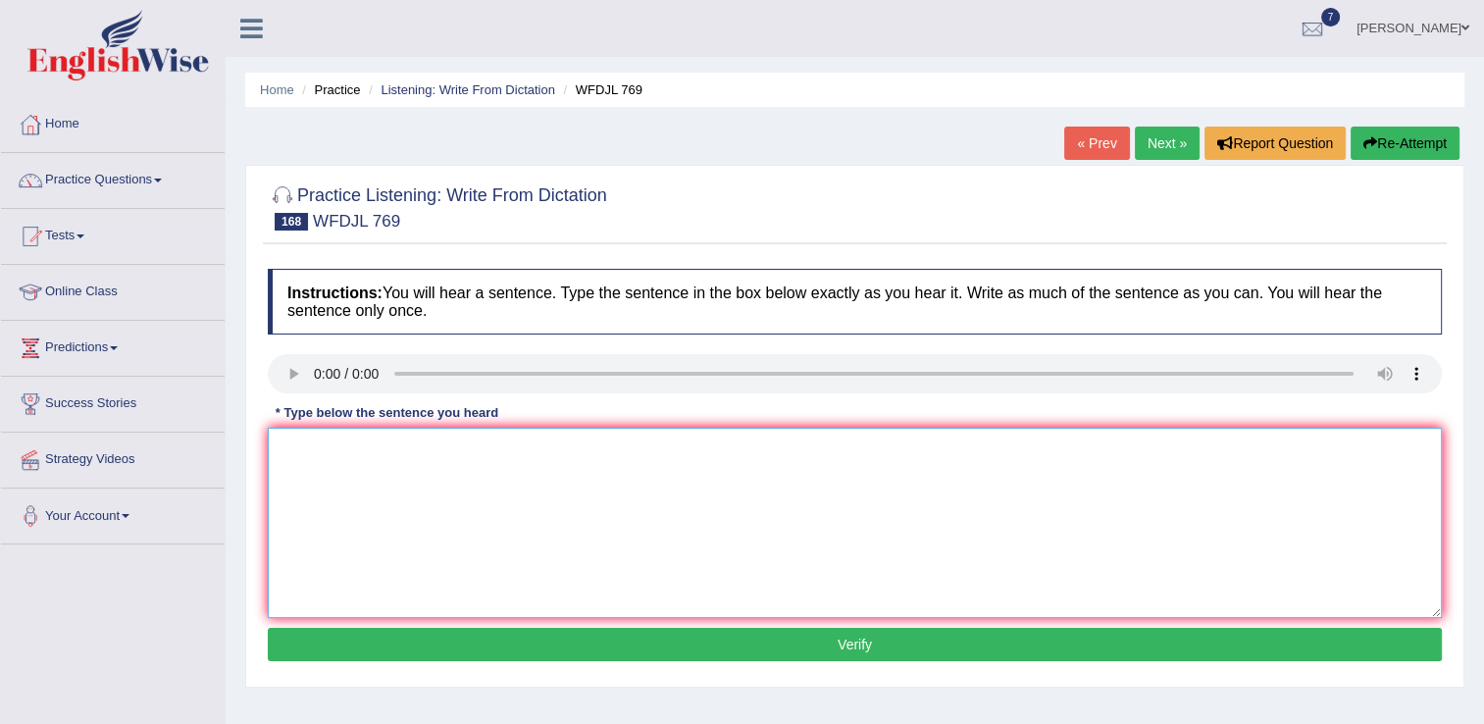
click at [334, 485] on textarea at bounding box center [855, 523] width 1174 height 190
type textarea "The concept has hearn,t fraction invaluation."
click at [843, 634] on button "Verify" at bounding box center [855, 644] width 1174 height 33
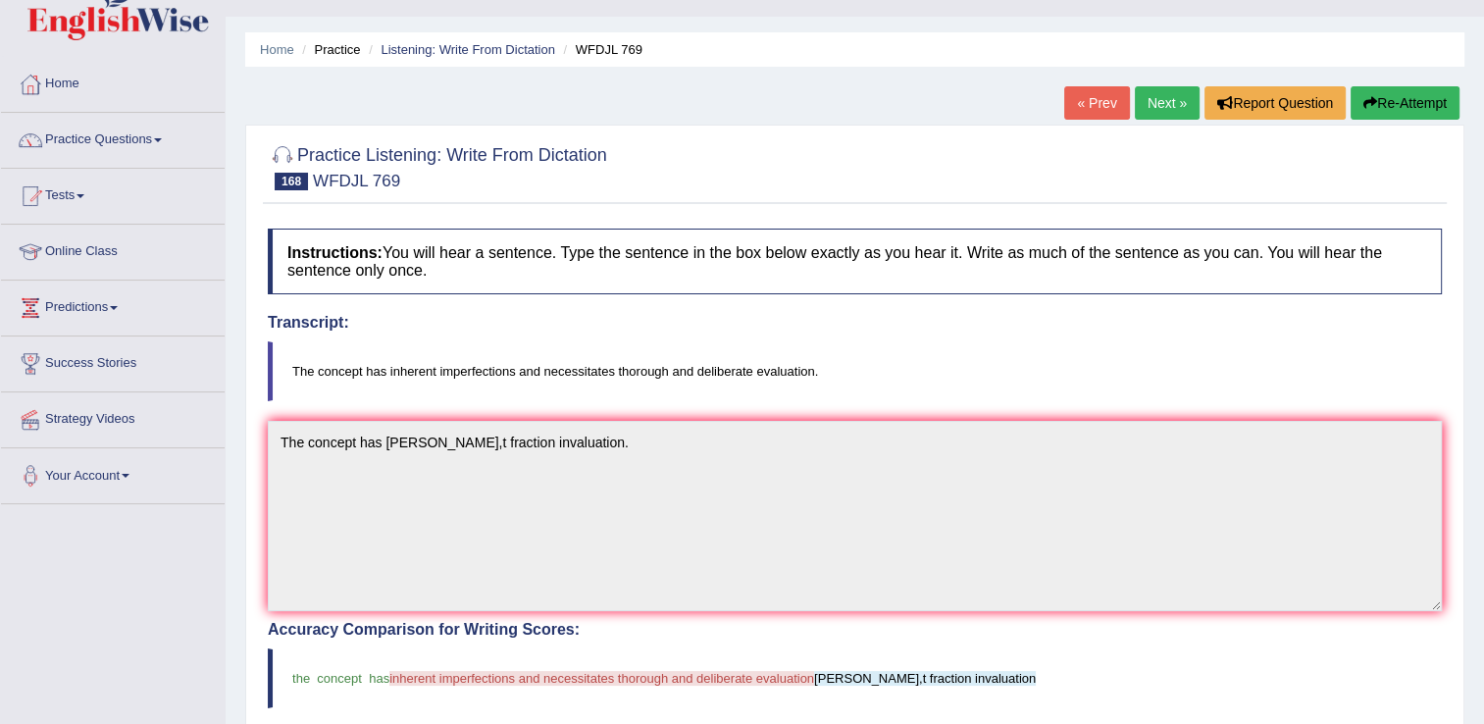
scroll to position [39, 0]
click at [1373, 106] on icon "button" at bounding box center [1370, 104] width 14 height 14
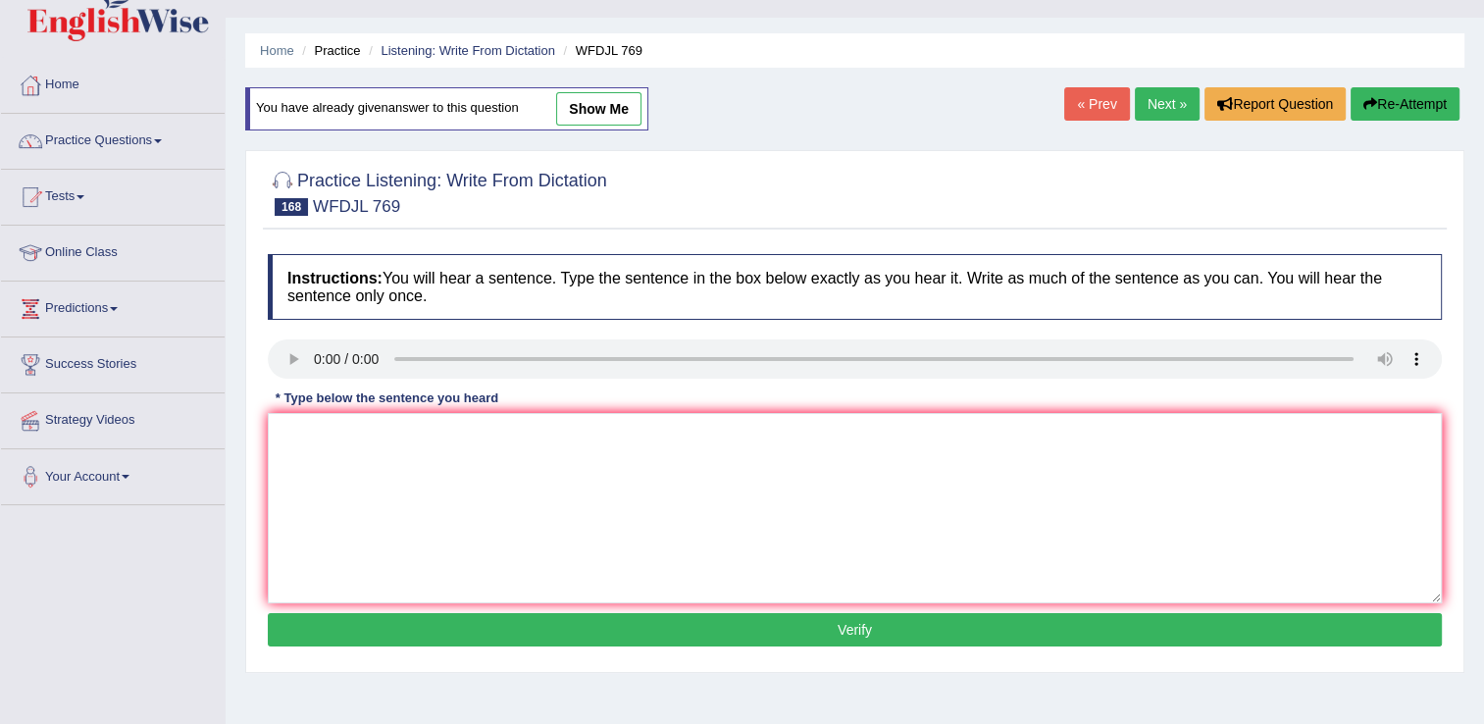
click at [1160, 85] on div "Home Practice Listening: Write From Dictation WFDJL 769 You have already given …" at bounding box center [855, 451] width 1259 height 981
click at [1161, 102] on link "Next »" at bounding box center [1167, 103] width 65 height 33
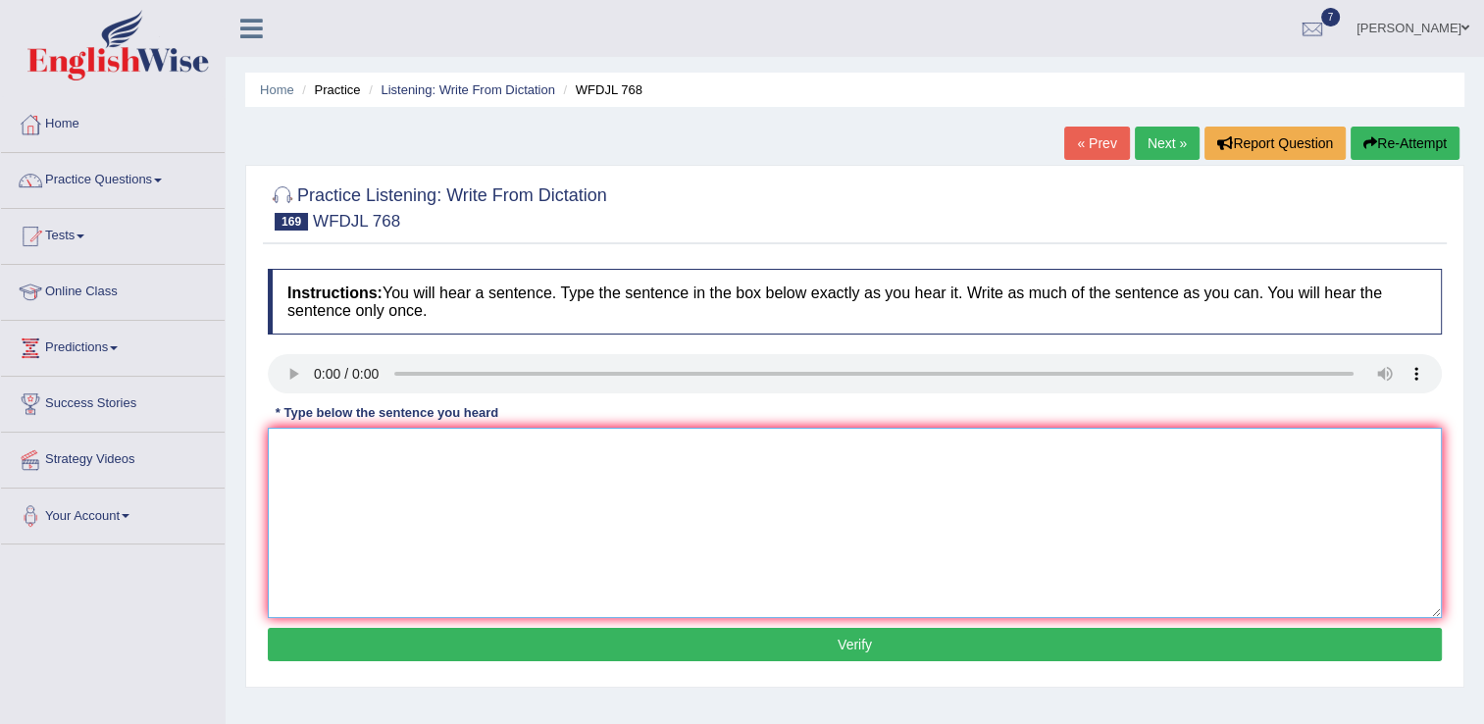
click at [306, 432] on textarea at bounding box center [855, 523] width 1174 height 190
type textarea "Professionals have developed method find growth meaurments."
click at [855, 634] on button "Verify" at bounding box center [855, 644] width 1174 height 33
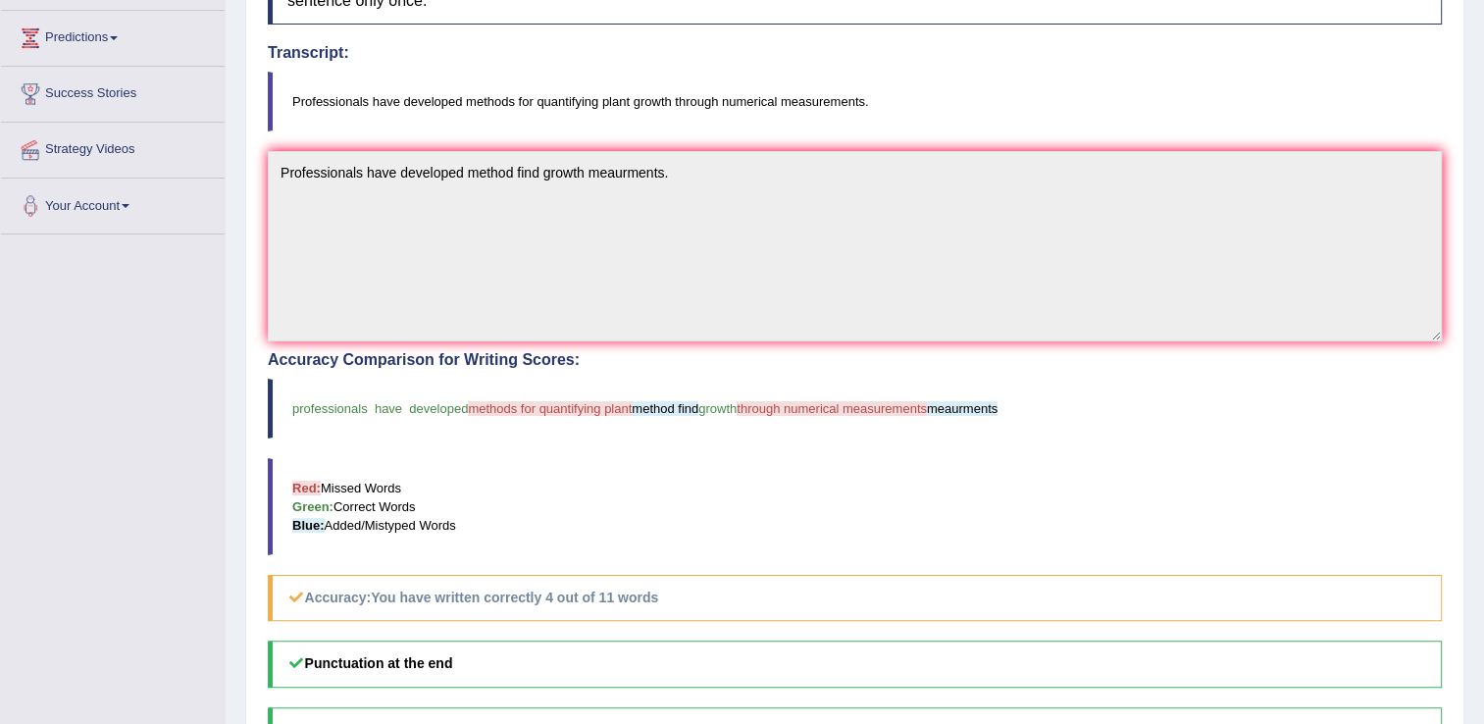
scroll to position [314, 0]
